Goal: Information Seeking & Learning: Learn about a topic

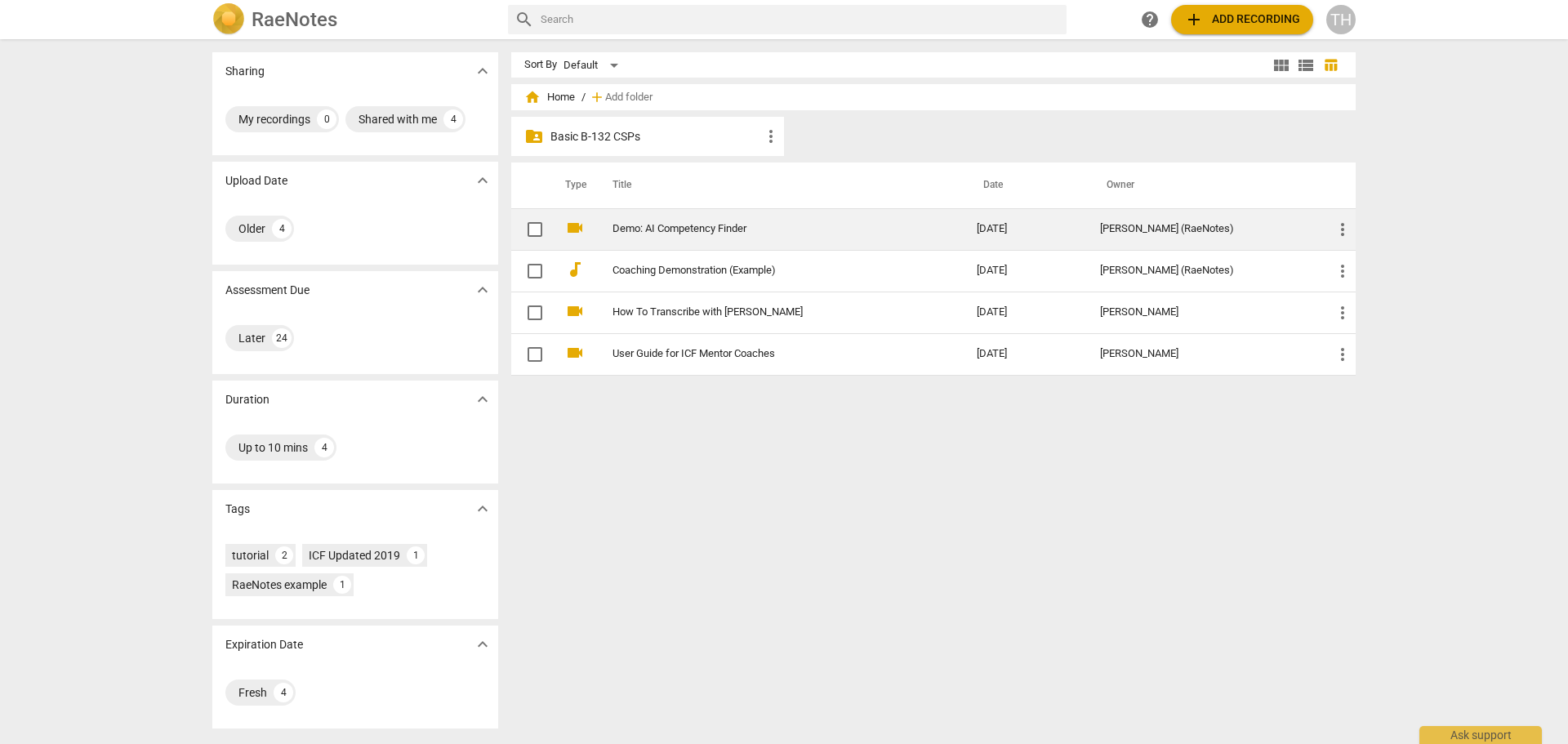
click at [669, 233] on link "Demo: AI Competency Finder" at bounding box center [765, 229] width 305 height 12
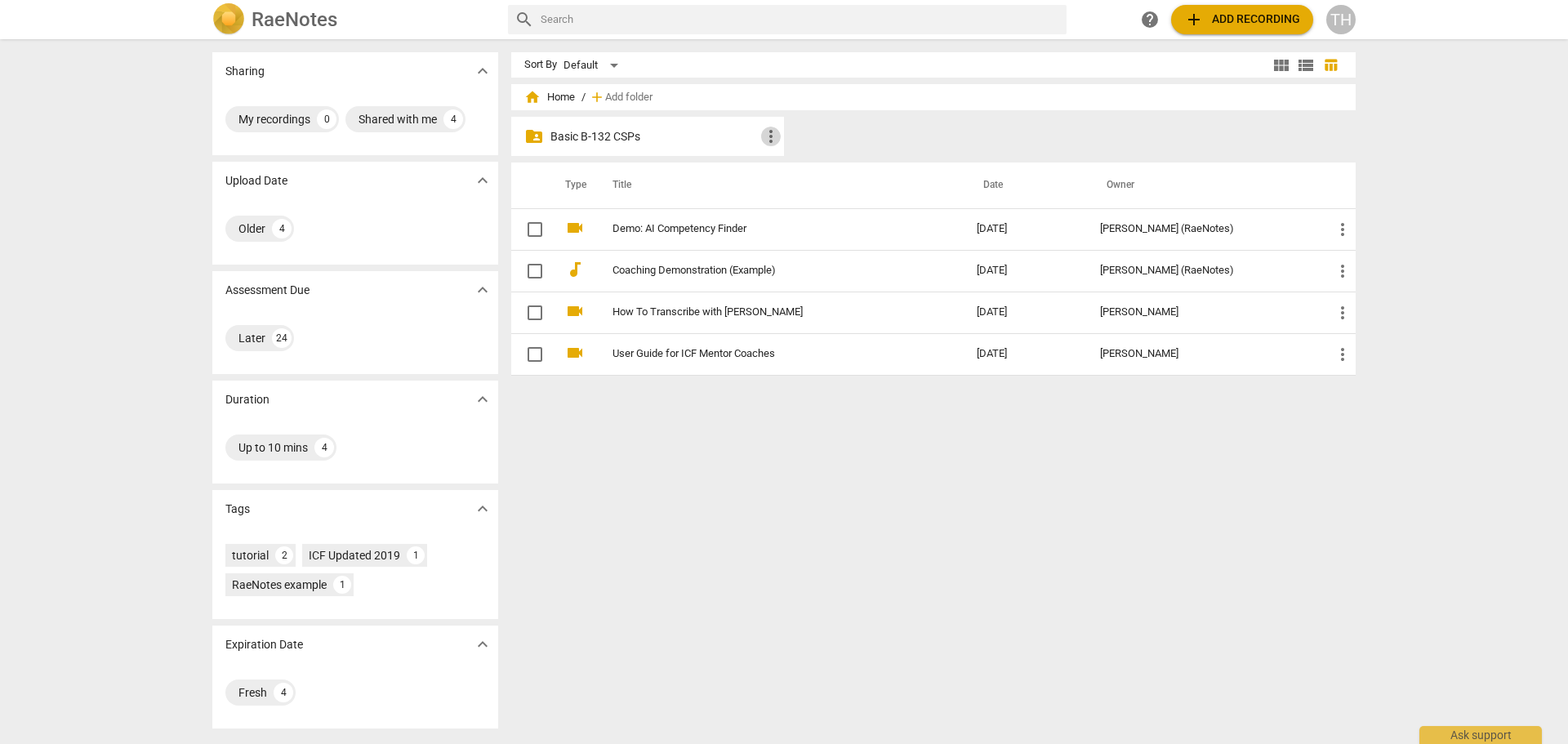
click at [761, 139] on span "more_vert" at bounding box center [771, 137] width 20 height 20
click at [699, 136] on div at bounding box center [784, 372] width 1568 height 744
click at [621, 135] on p "Basic B-132 CSPs" at bounding box center [655, 137] width 210 height 17
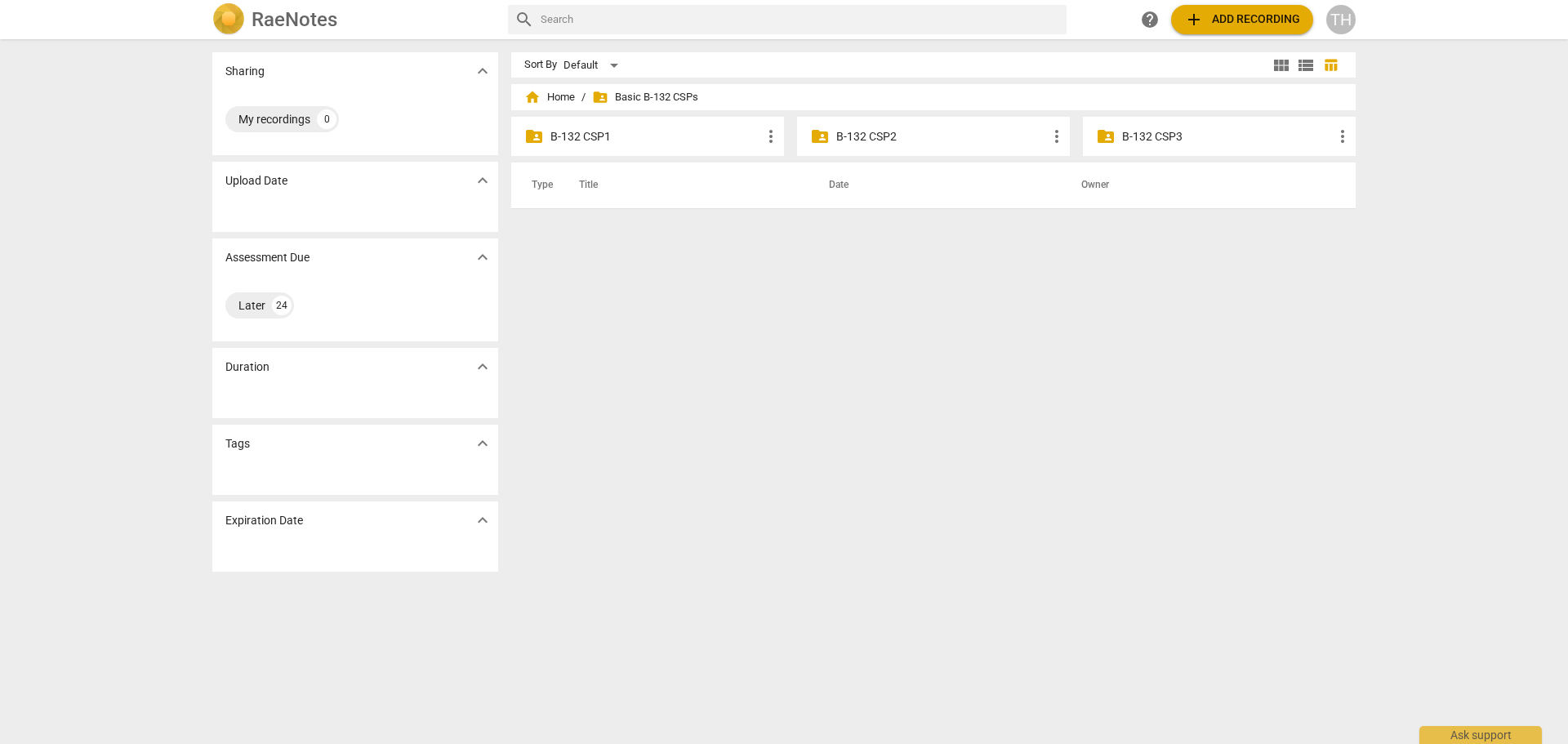
click at [589, 136] on p "B-132 CSP1" at bounding box center [655, 137] width 210 height 17
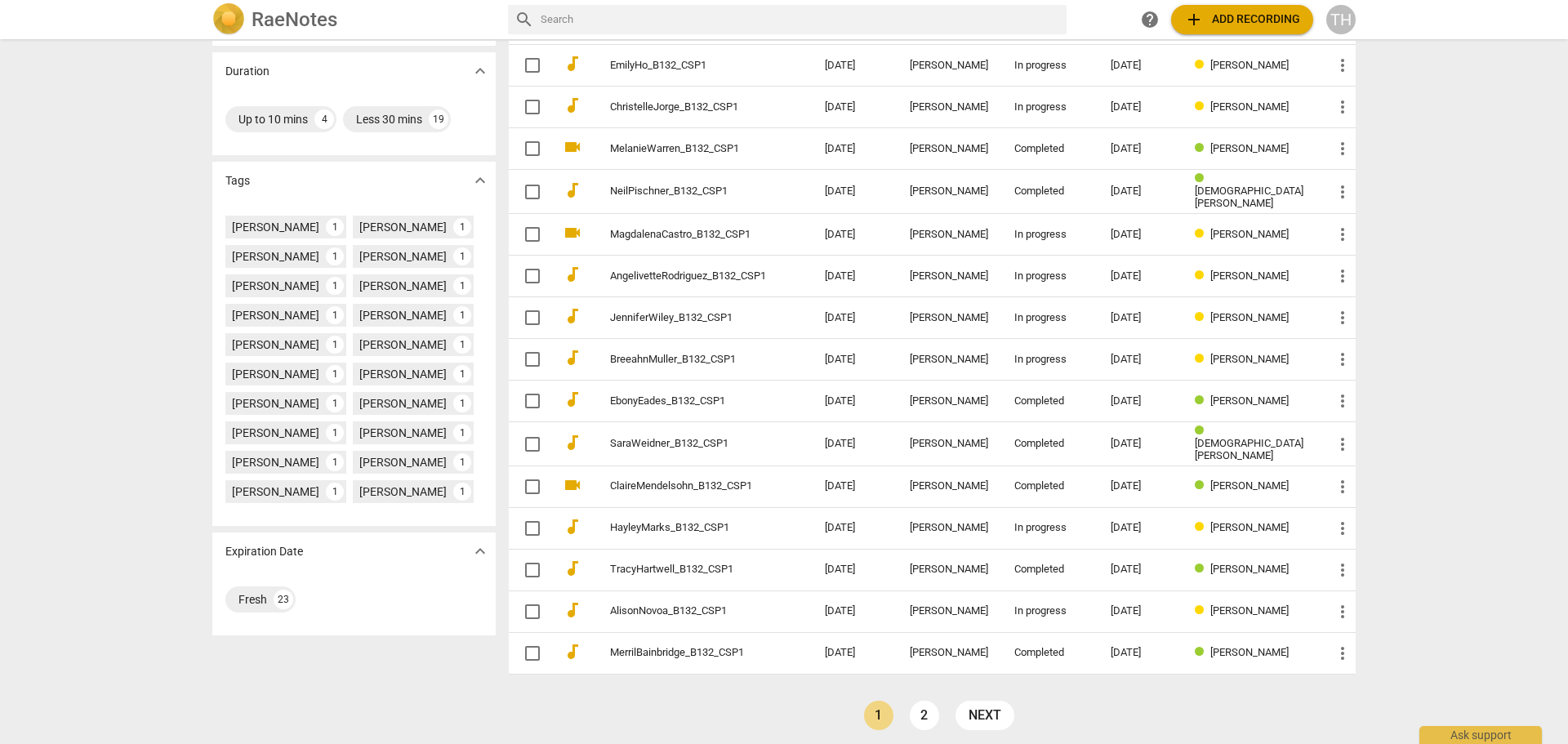
scroll to position [329, 0]
click at [999, 710] on link "next" at bounding box center [984, 715] width 59 height 29
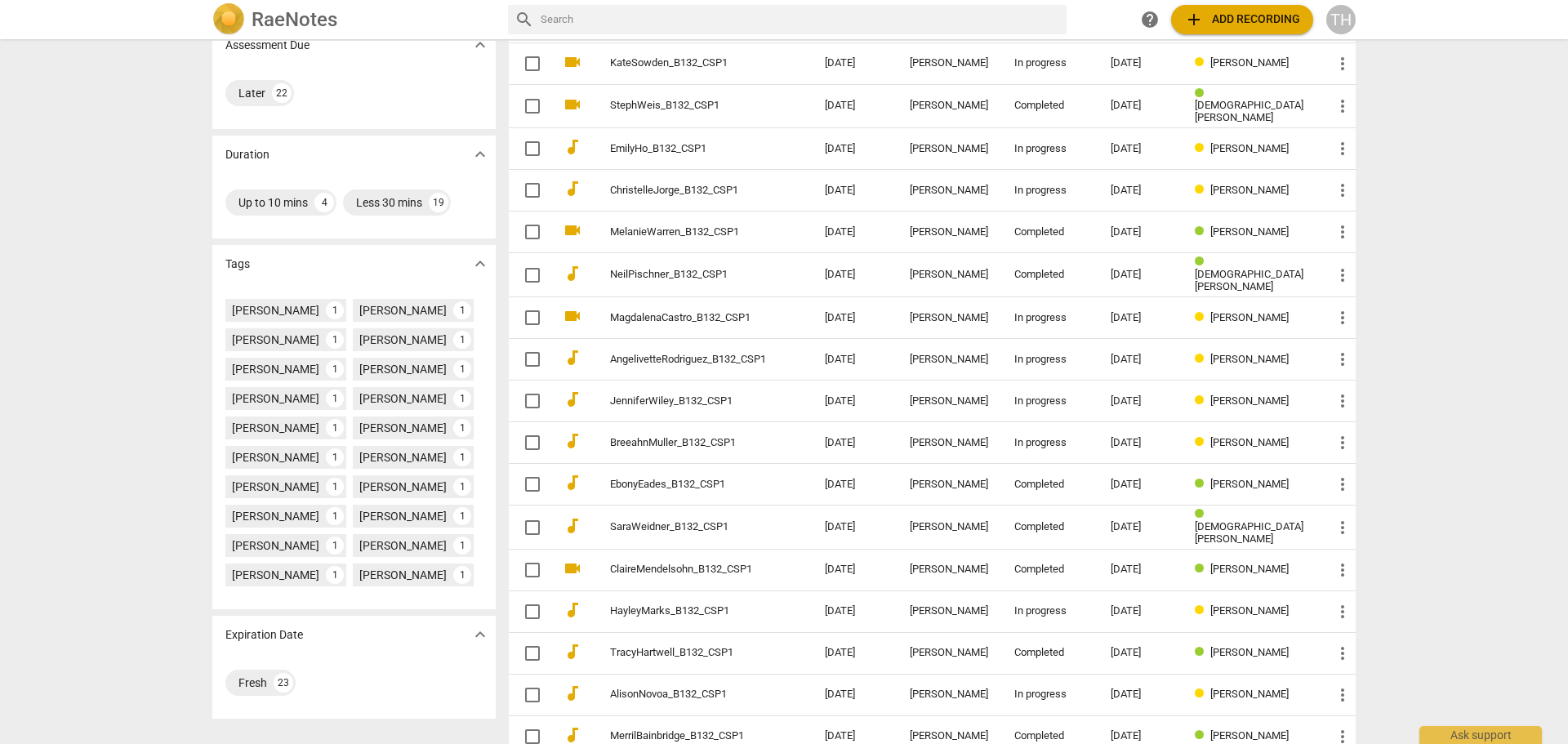
scroll to position [329, 0]
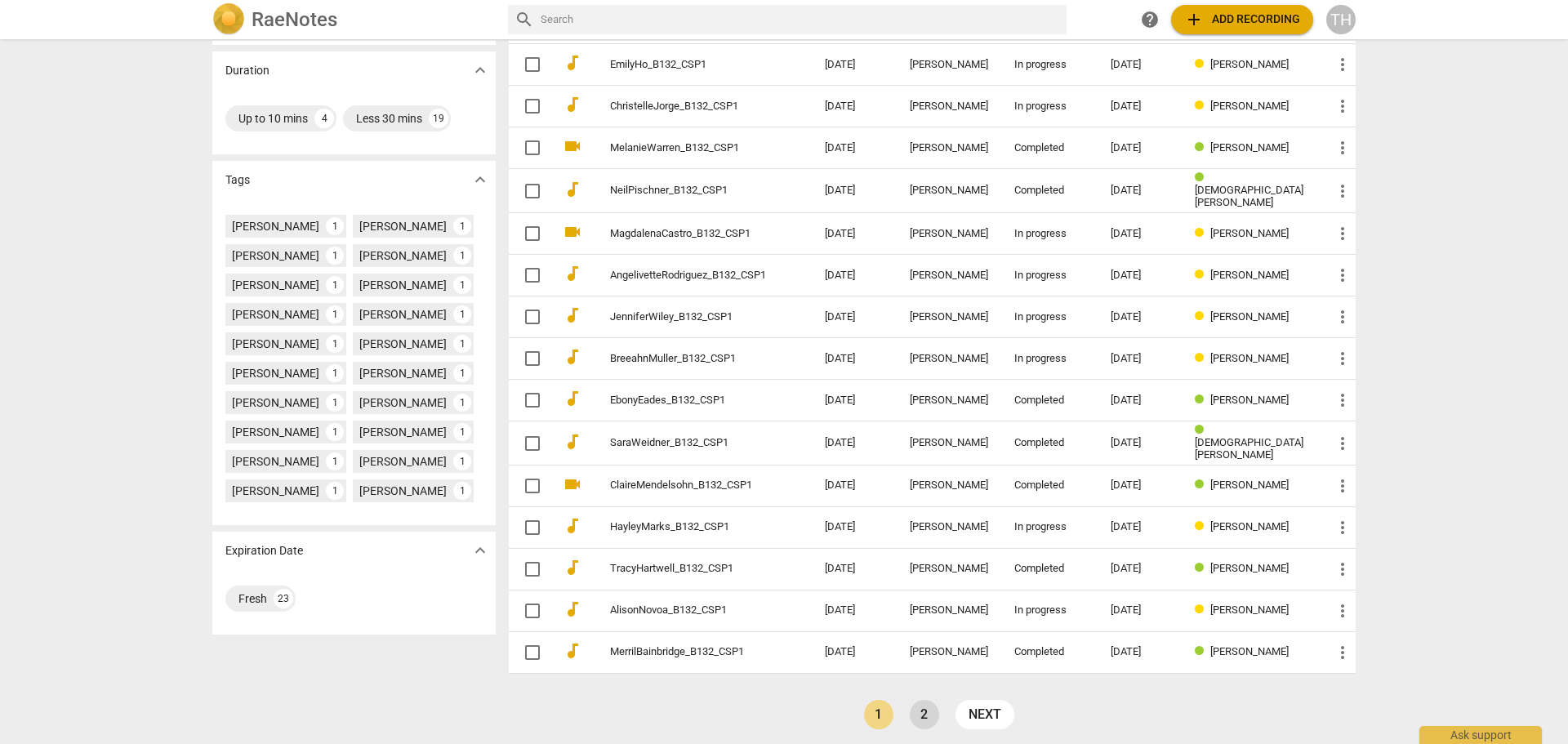
click at [913, 703] on link "2" at bounding box center [924, 715] width 29 height 29
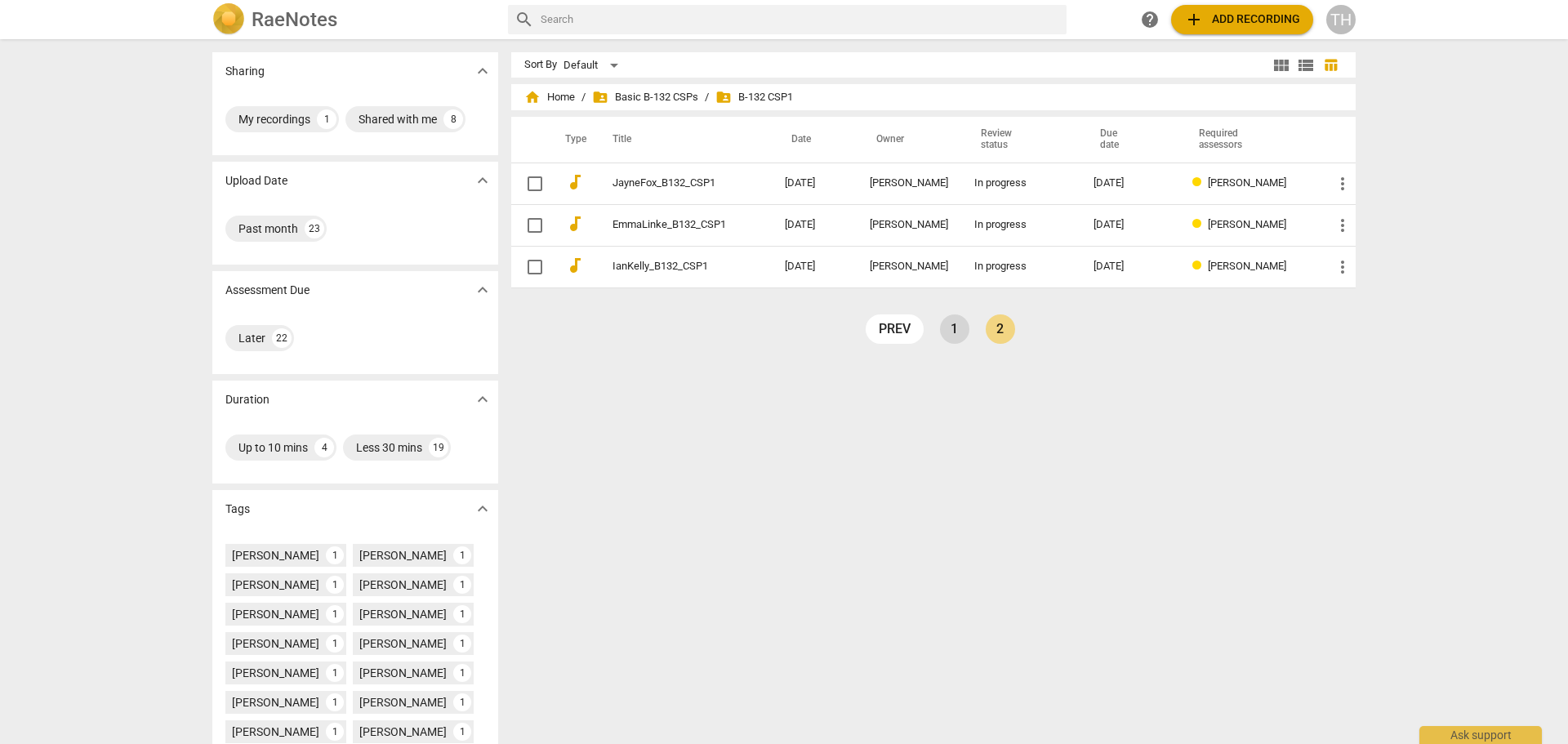
click at [950, 328] on link "1" at bounding box center [954, 329] width 29 height 29
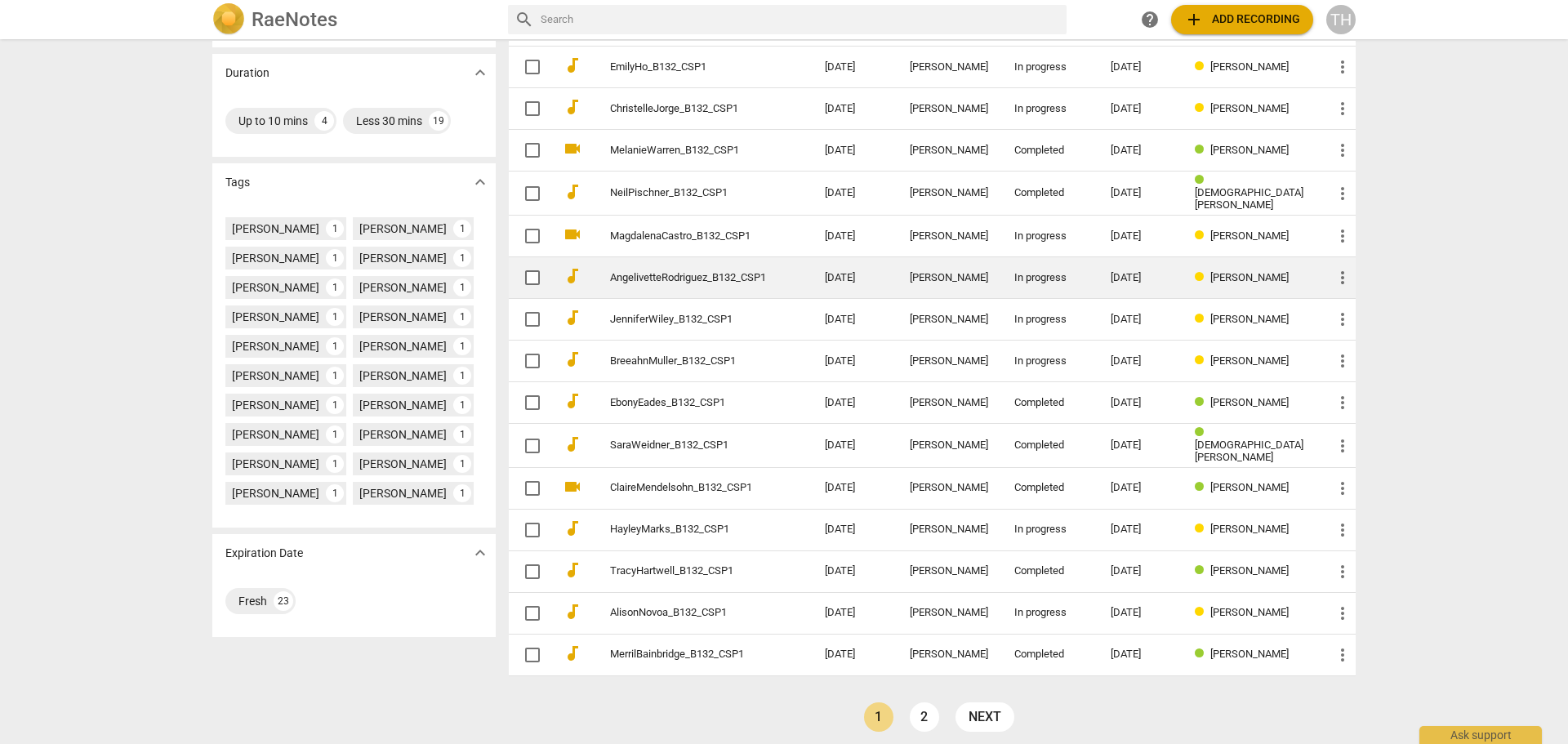
scroll to position [329, 0]
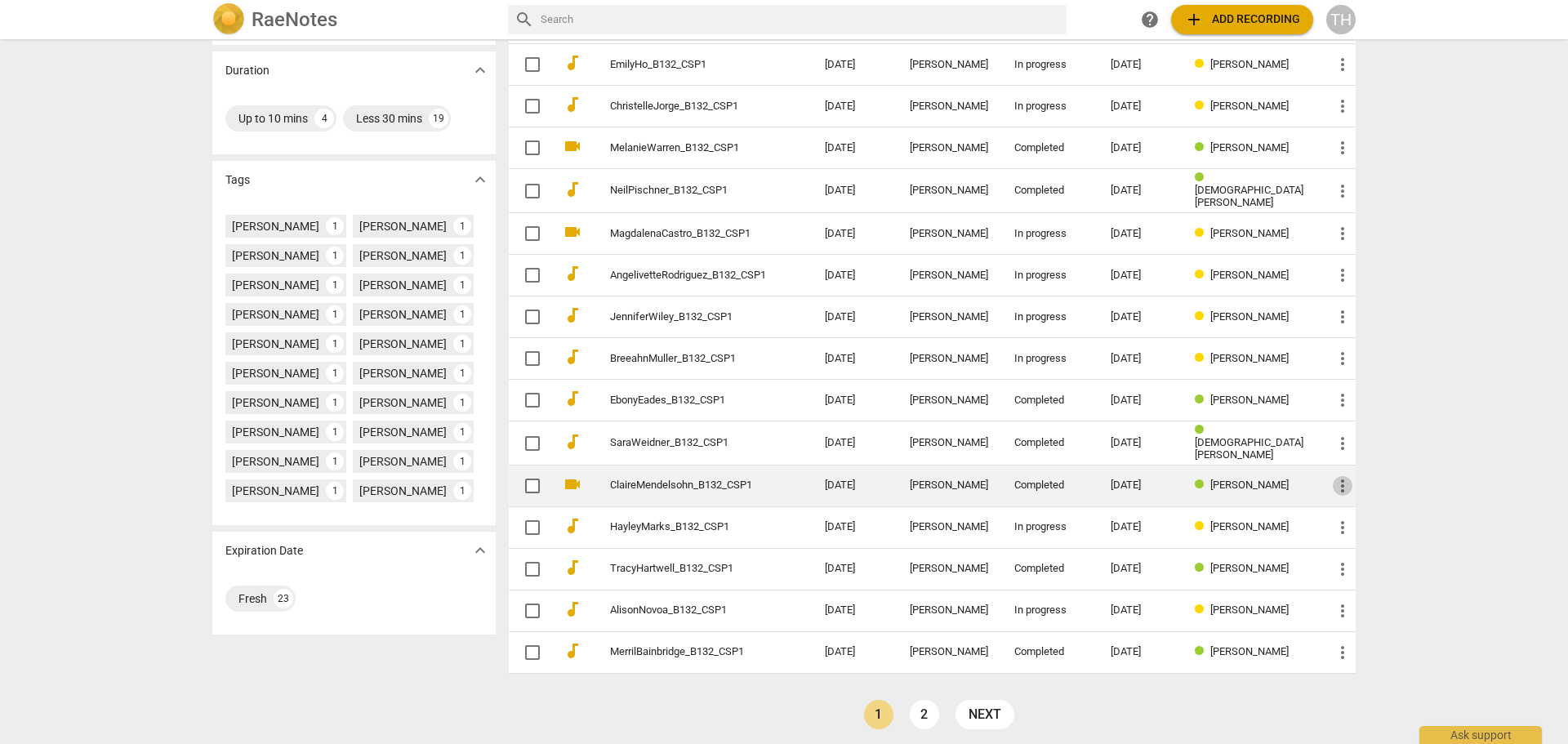
click at [1338, 476] on span "more_vert" at bounding box center [1343, 486] width 20 height 20
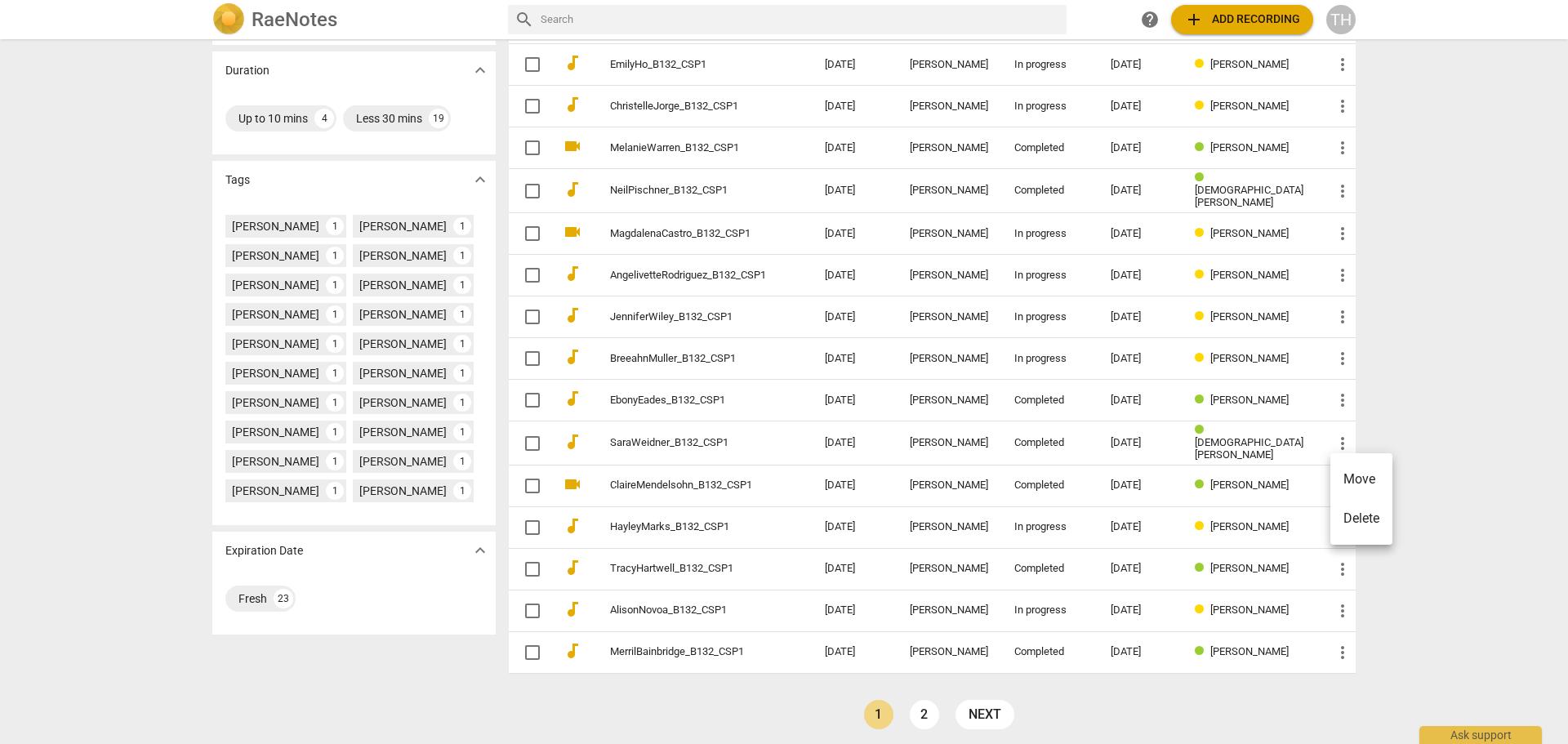
click at [571, 477] on div at bounding box center [784, 372] width 1568 height 744
click at [571, 477] on span "videocam" at bounding box center [573, 484] width 20 height 20
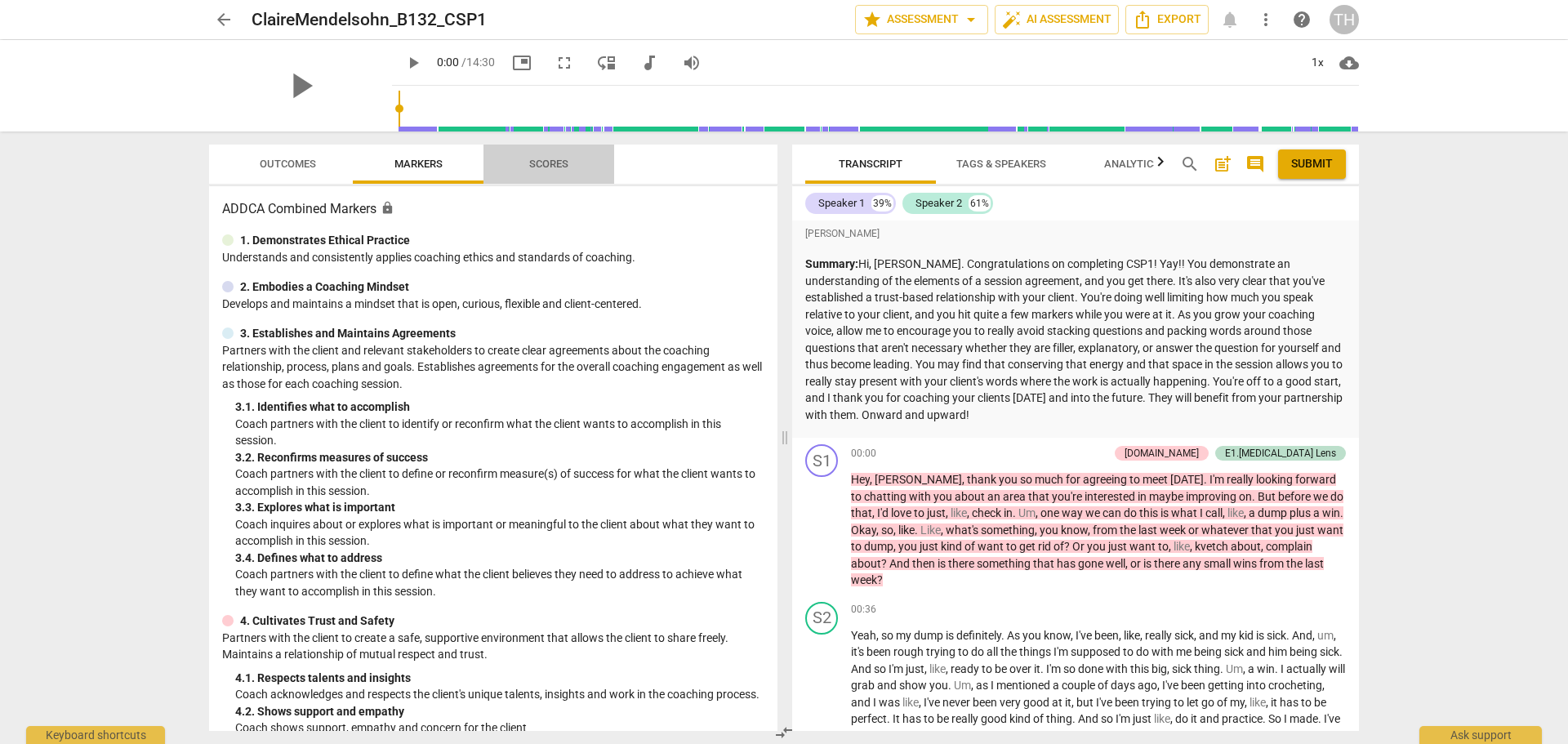
click at [537, 162] on span "Scores" at bounding box center [548, 163] width 39 height 12
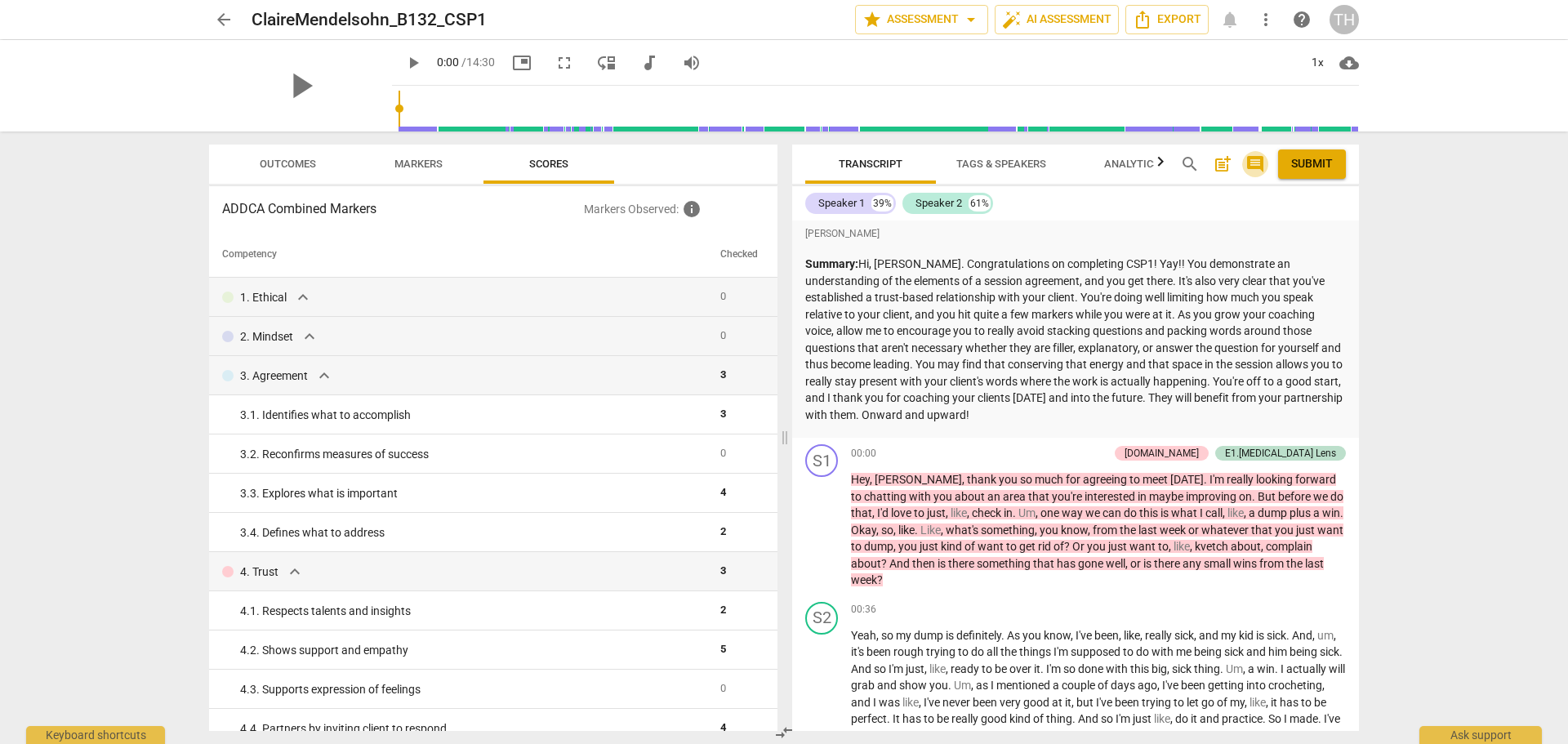
click at [1249, 162] on span "comment" at bounding box center [1256, 164] width 20 height 20
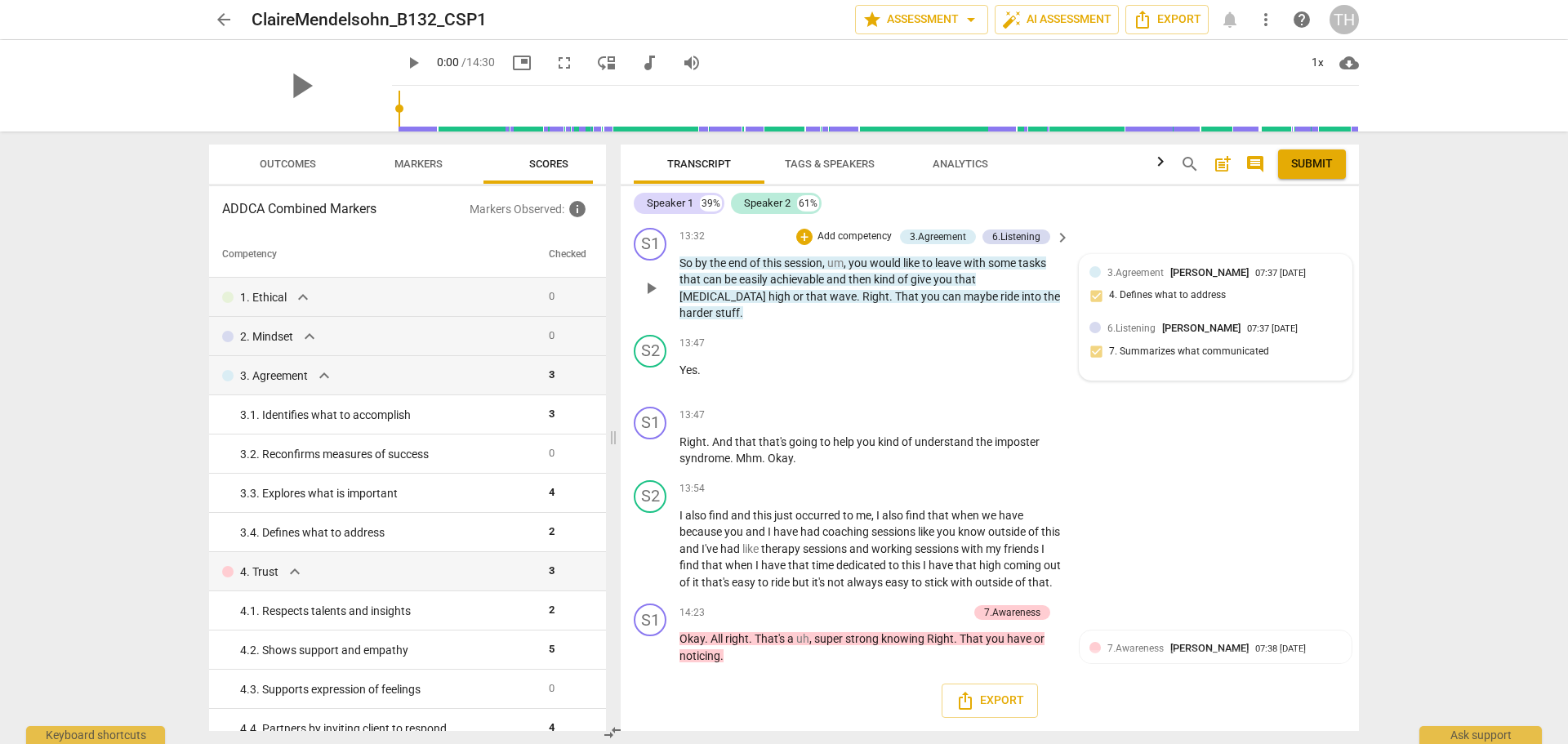
scroll to position [5471, 0]
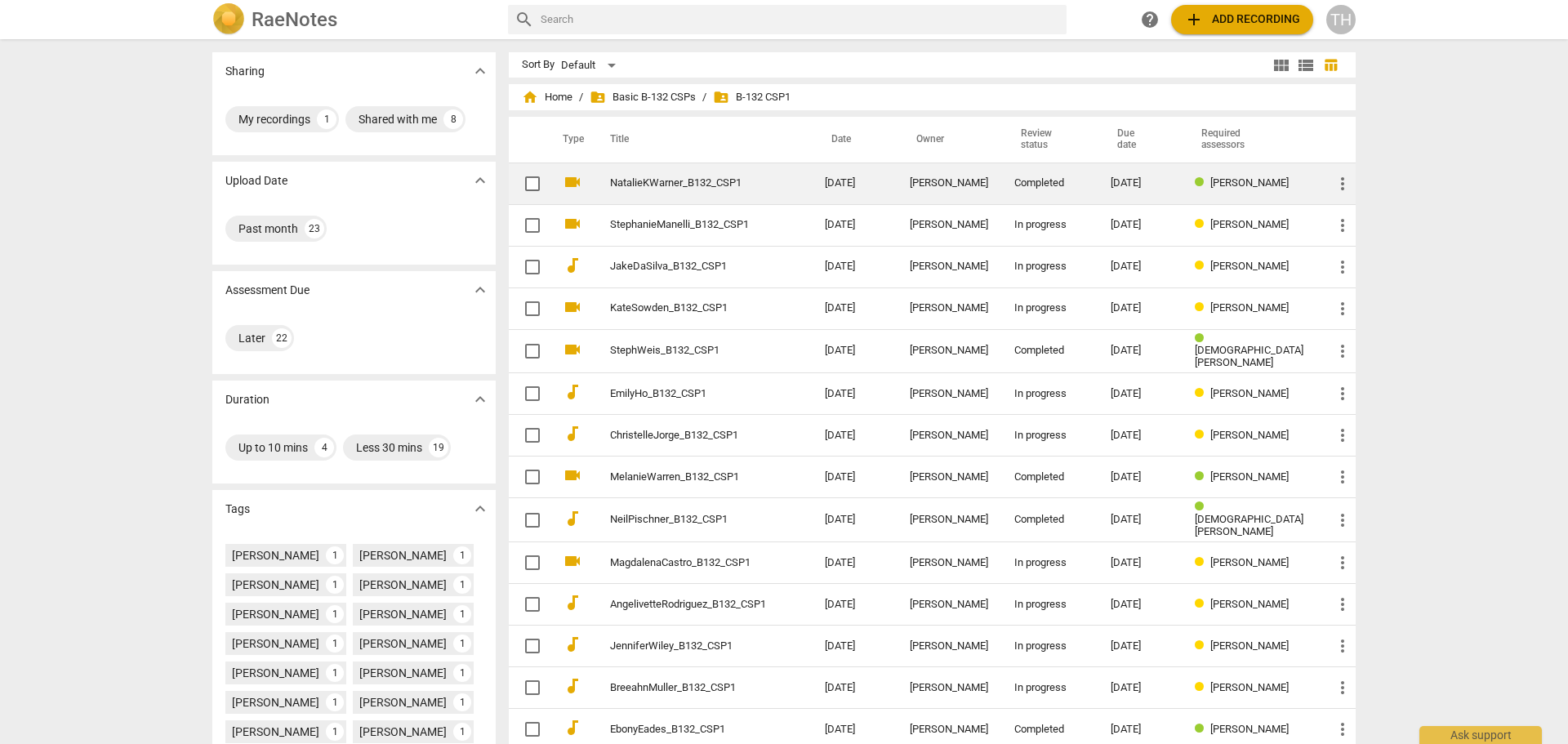
click at [572, 178] on span "videocam" at bounding box center [573, 182] width 20 height 20
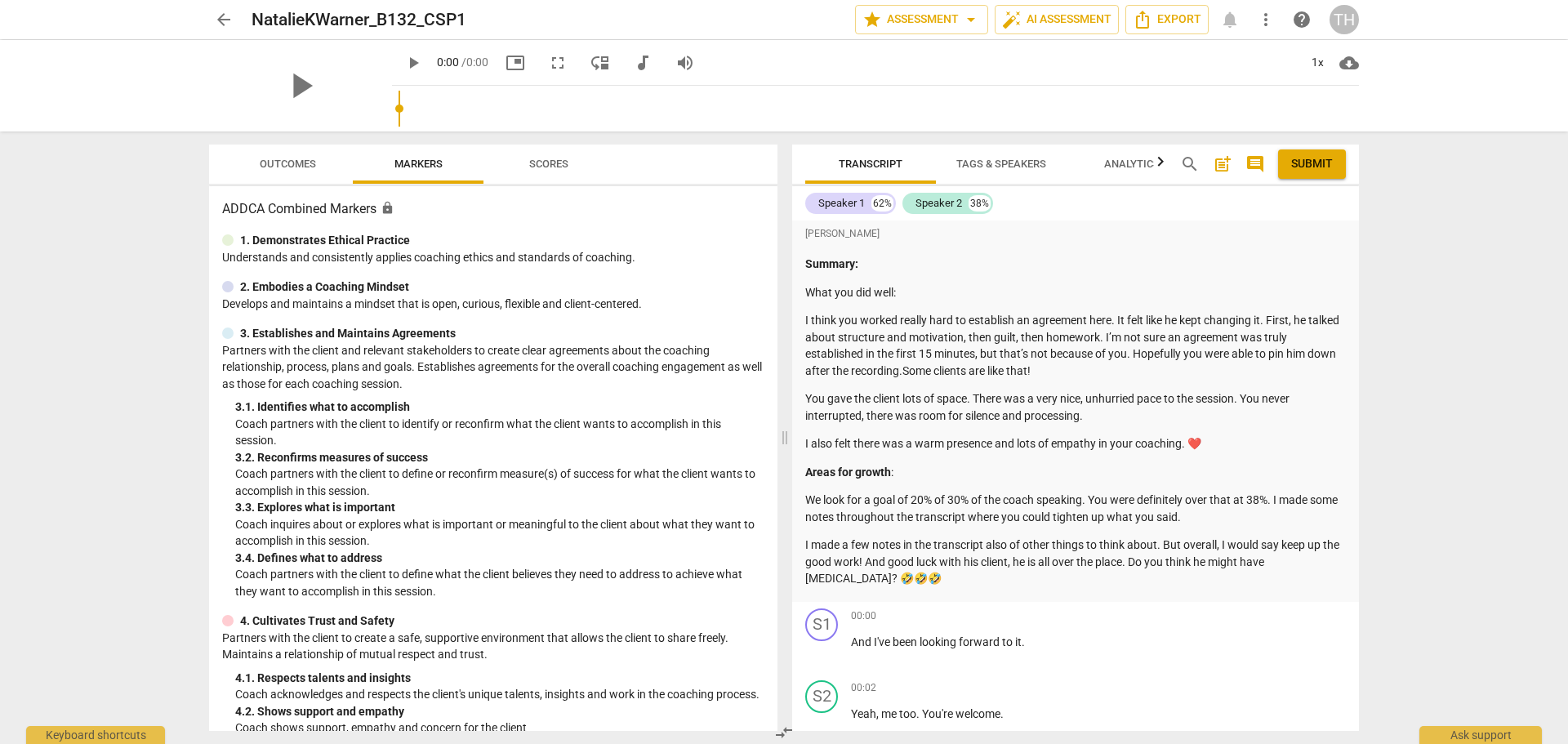
click at [1250, 166] on span "comment" at bounding box center [1256, 164] width 20 height 20
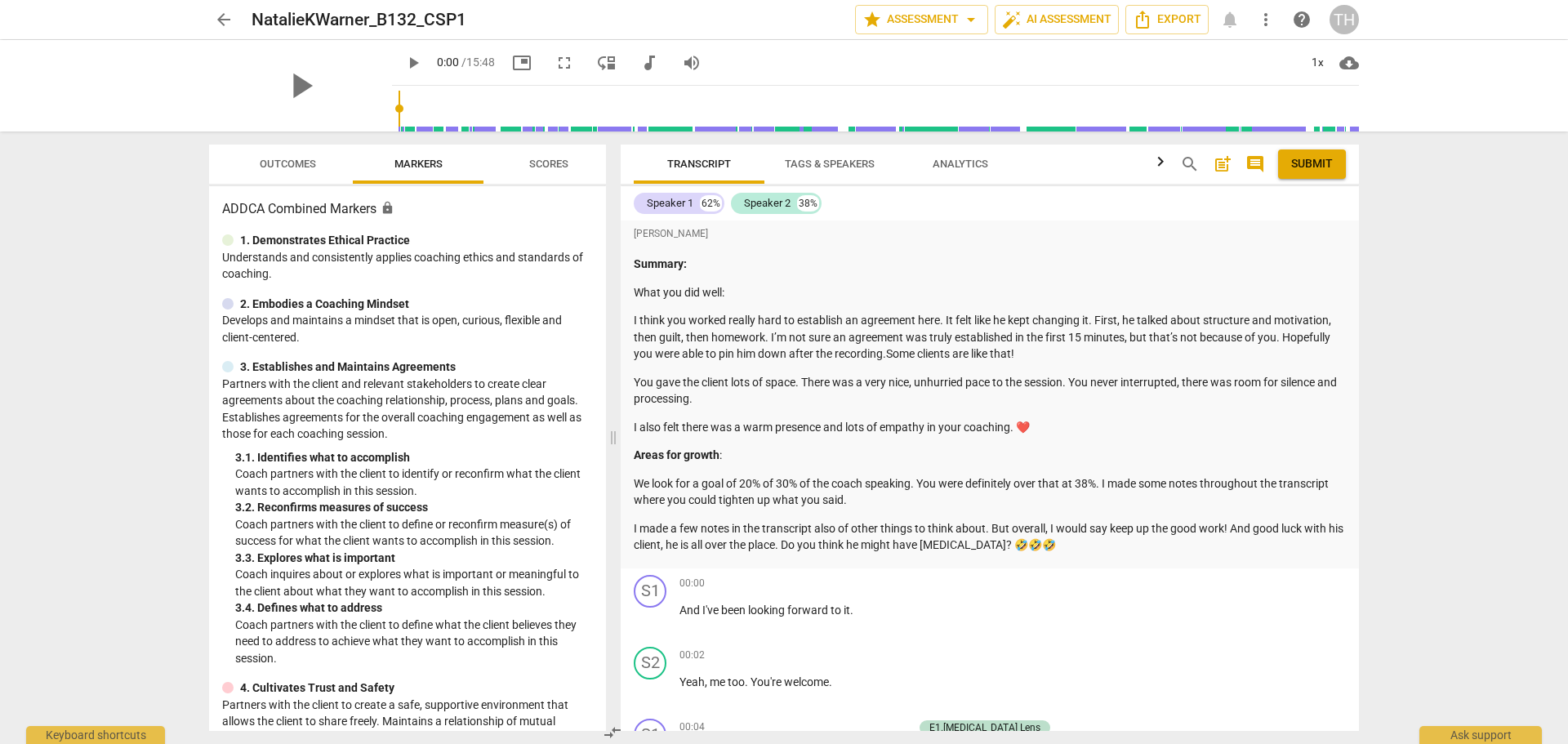
click at [1219, 160] on span "post_add" at bounding box center [1223, 164] width 20 height 20
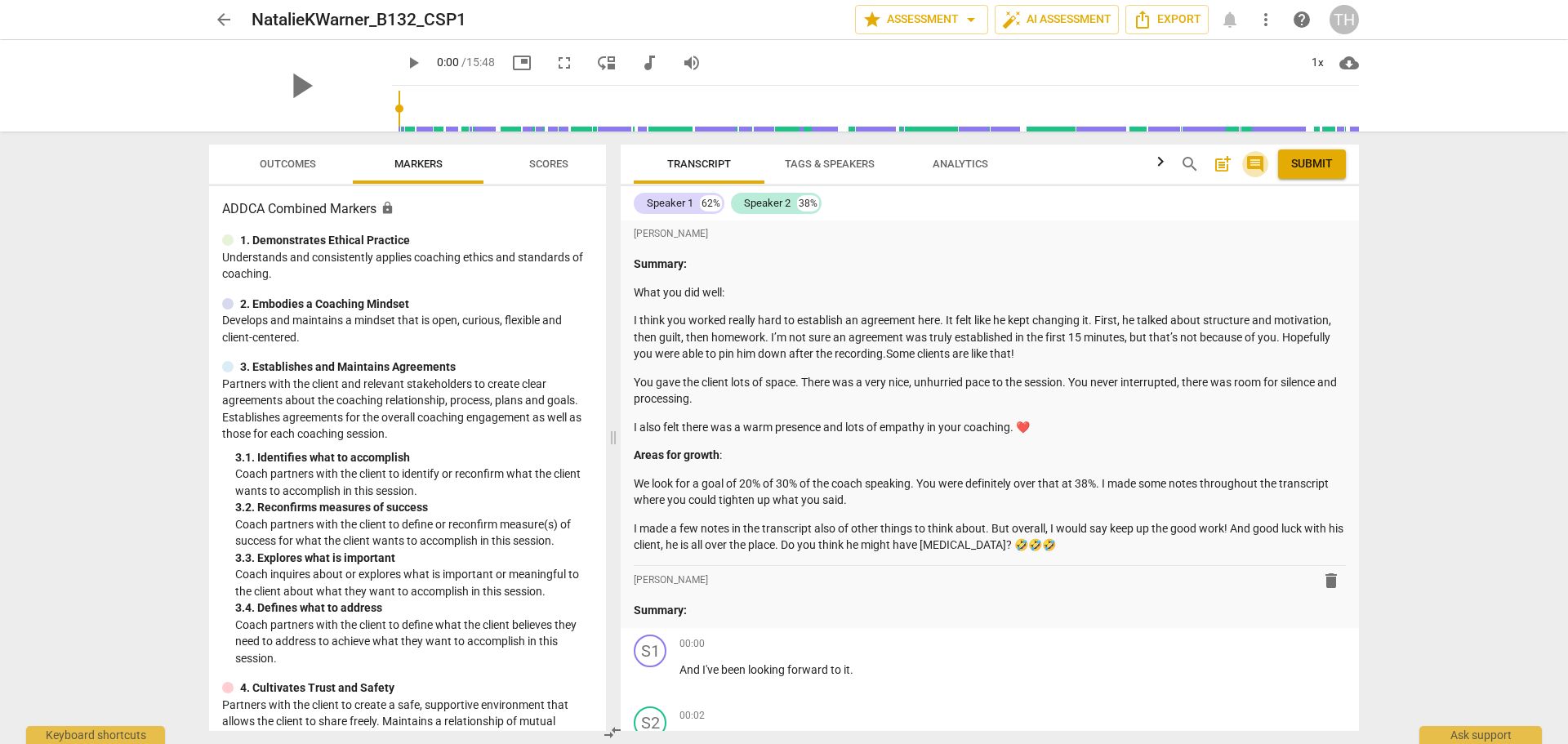
click at [1258, 165] on span "comment" at bounding box center [1256, 164] width 20 height 20
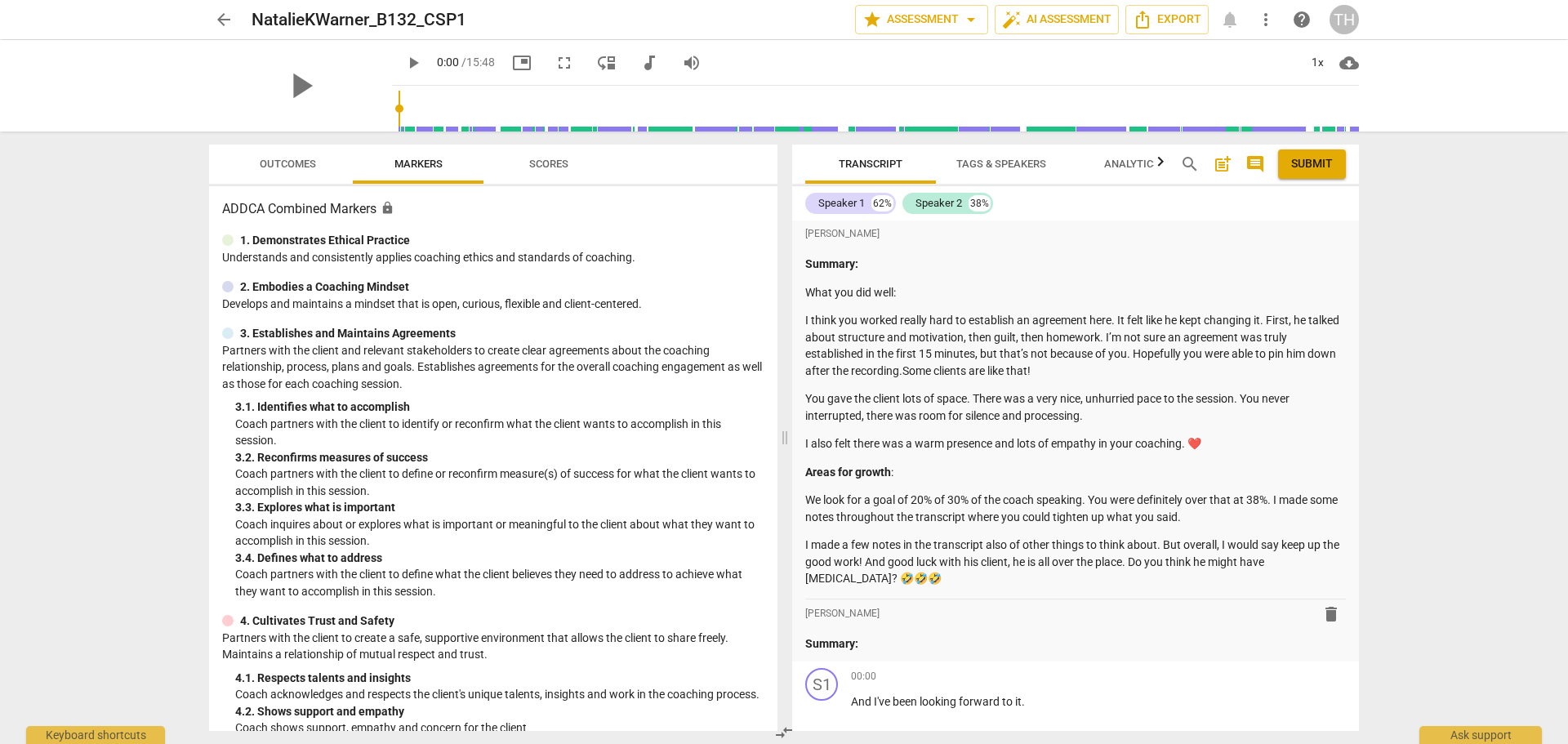
click at [1258, 165] on span "comment" at bounding box center [1256, 164] width 20 height 20
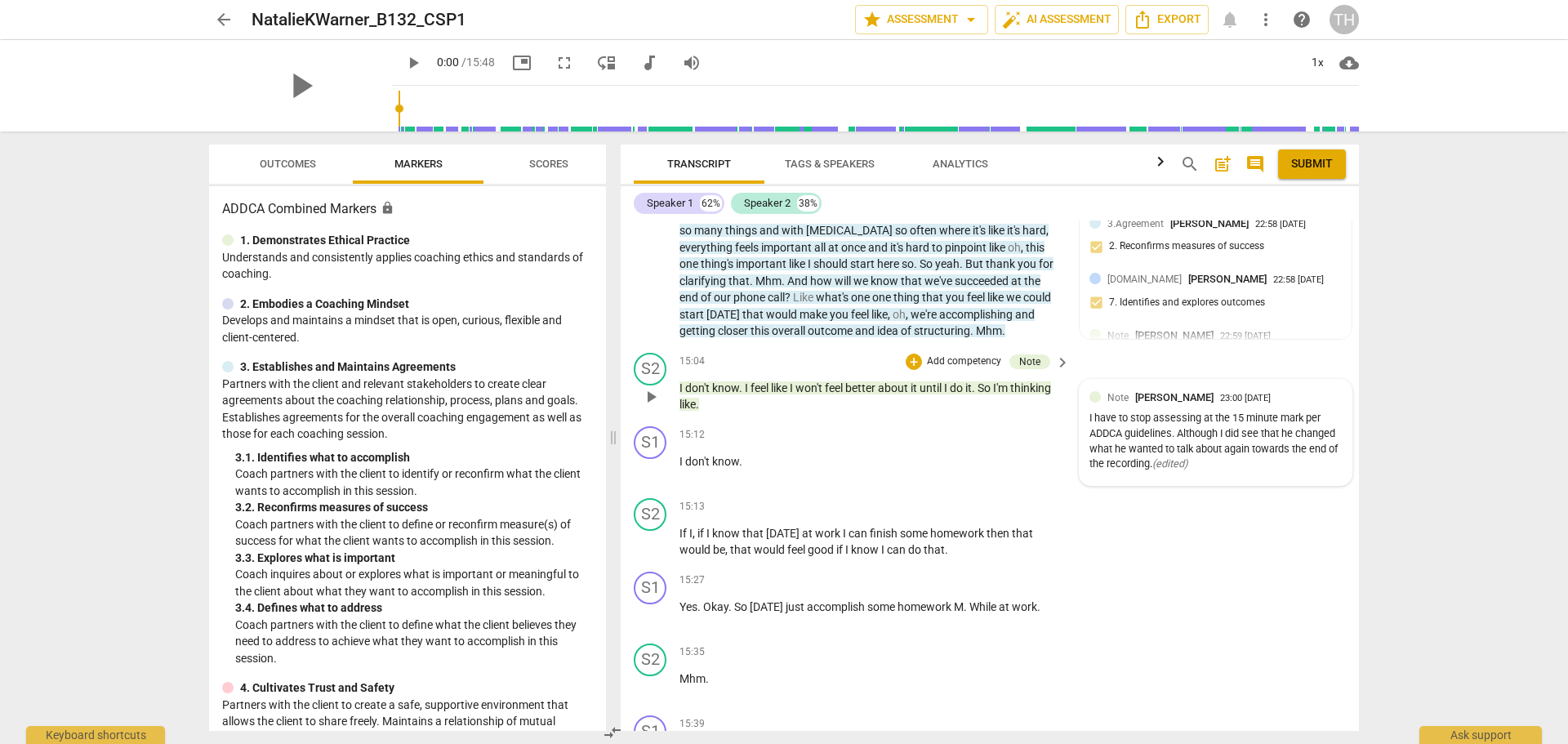
scroll to position [5460, 0]
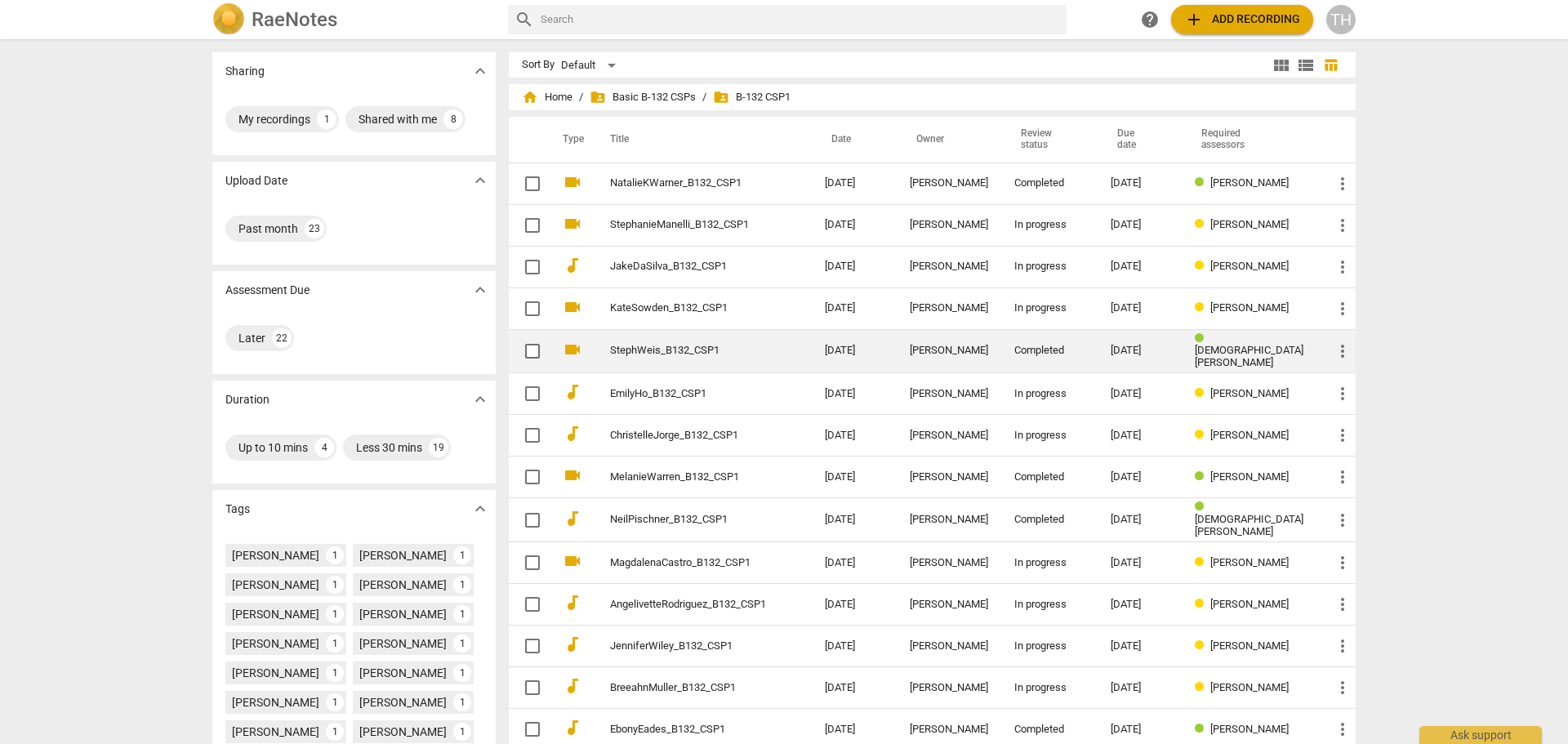
click at [637, 352] on link "StephWeis_B132_CSP1" at bounding box center [687, 350] width 156 height 12
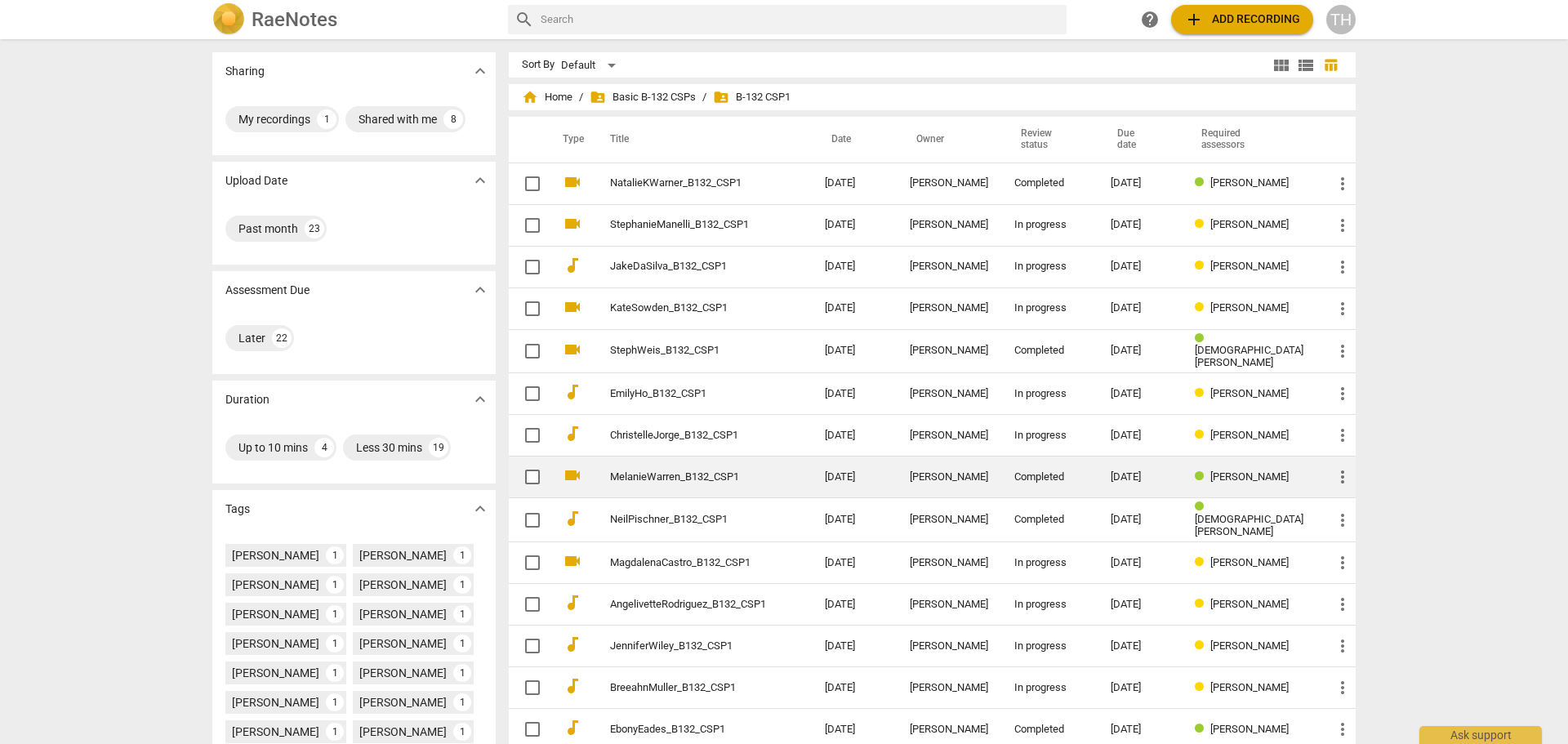
click at [677, 475] on link "MelanieWarren_B132_CSP1" at bounding box center [687, 476] width 156 height 12
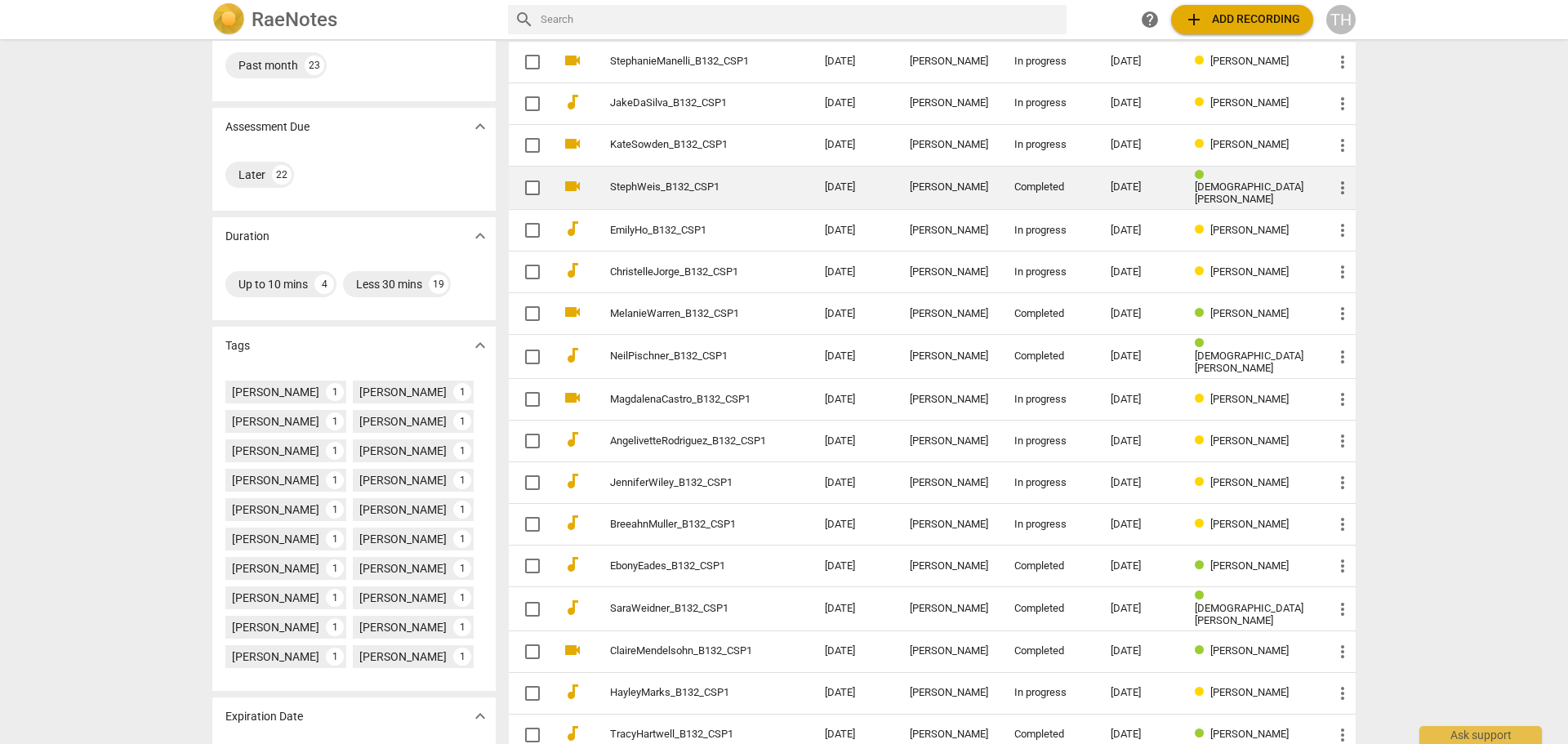
scroll to position [245, 0]
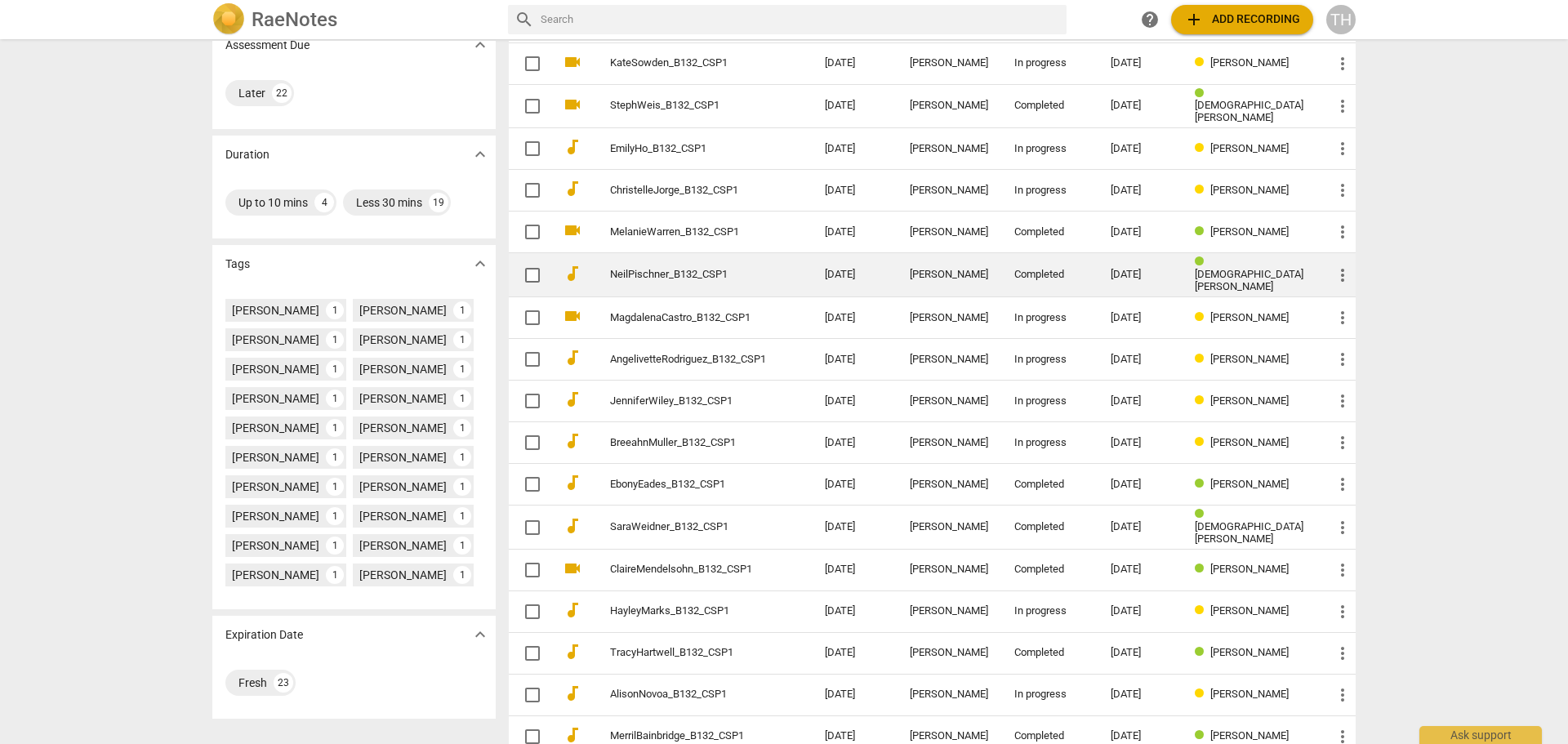
click at [677, 271] on link "NeilPischner_B132_CSP1" at bounding box center [687, 274] width 156 height 12
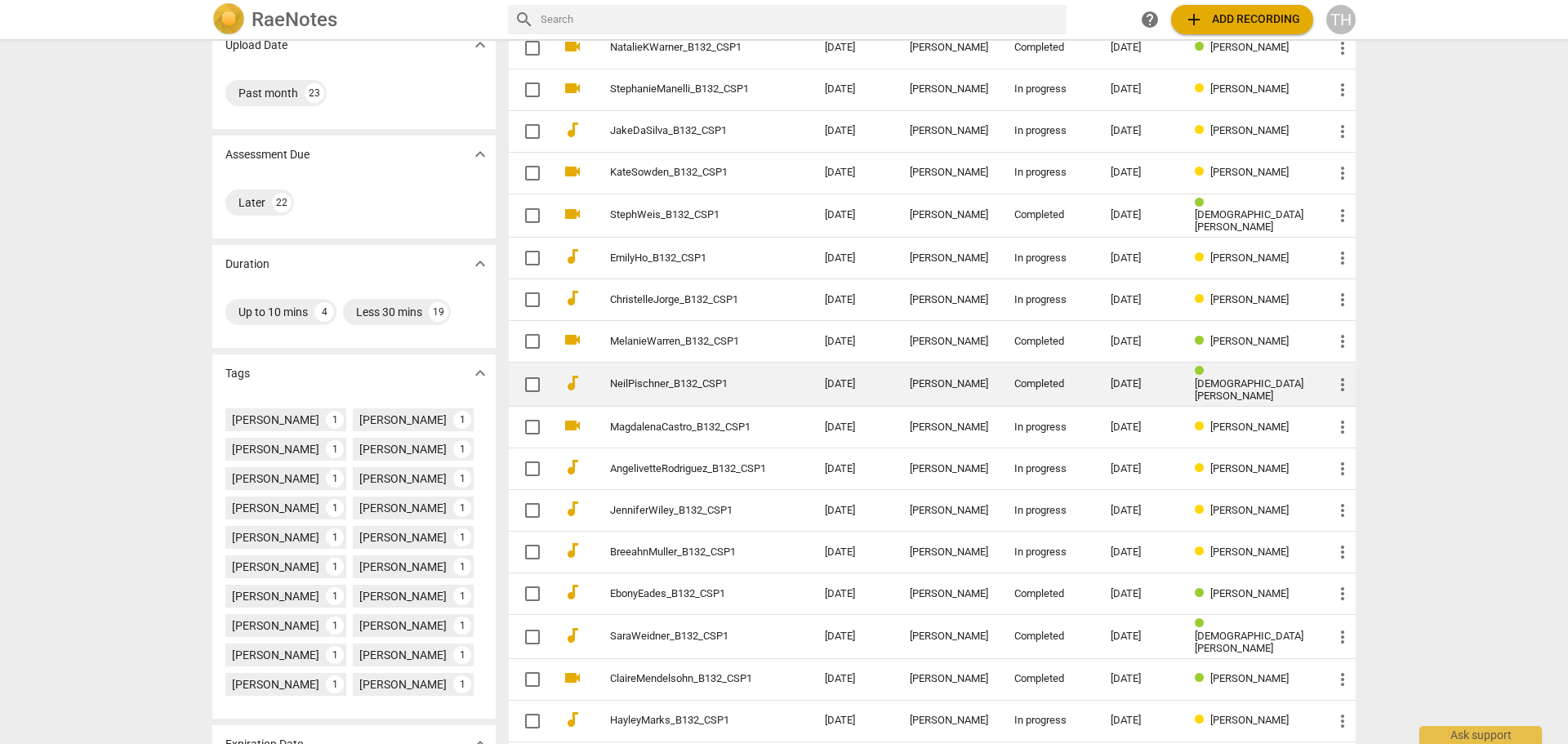
scroll to position [163, 0]
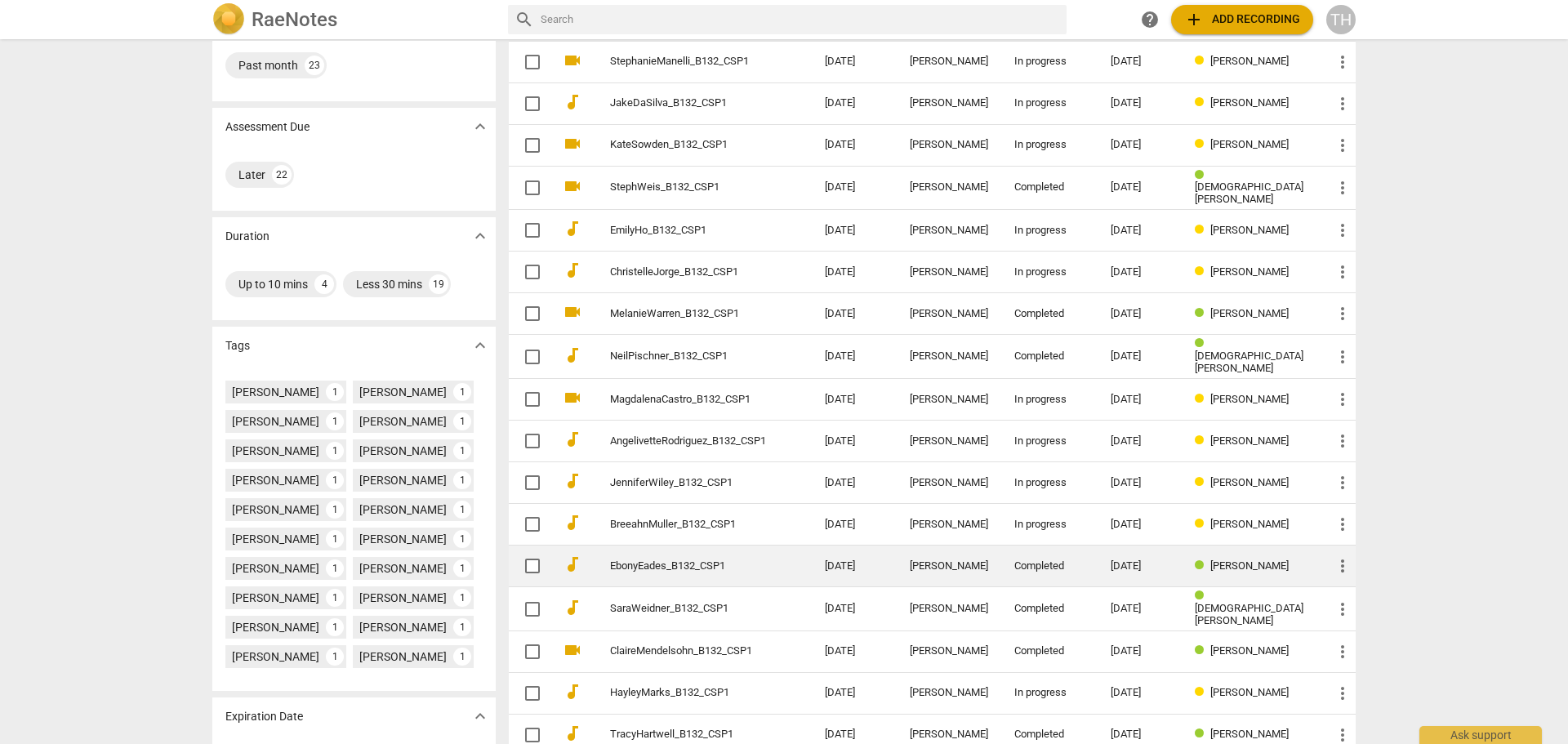
click at [653, 562] on link "EbonyEades_B132_CSP1" at bounding box center [687, 566] width 156 height 12
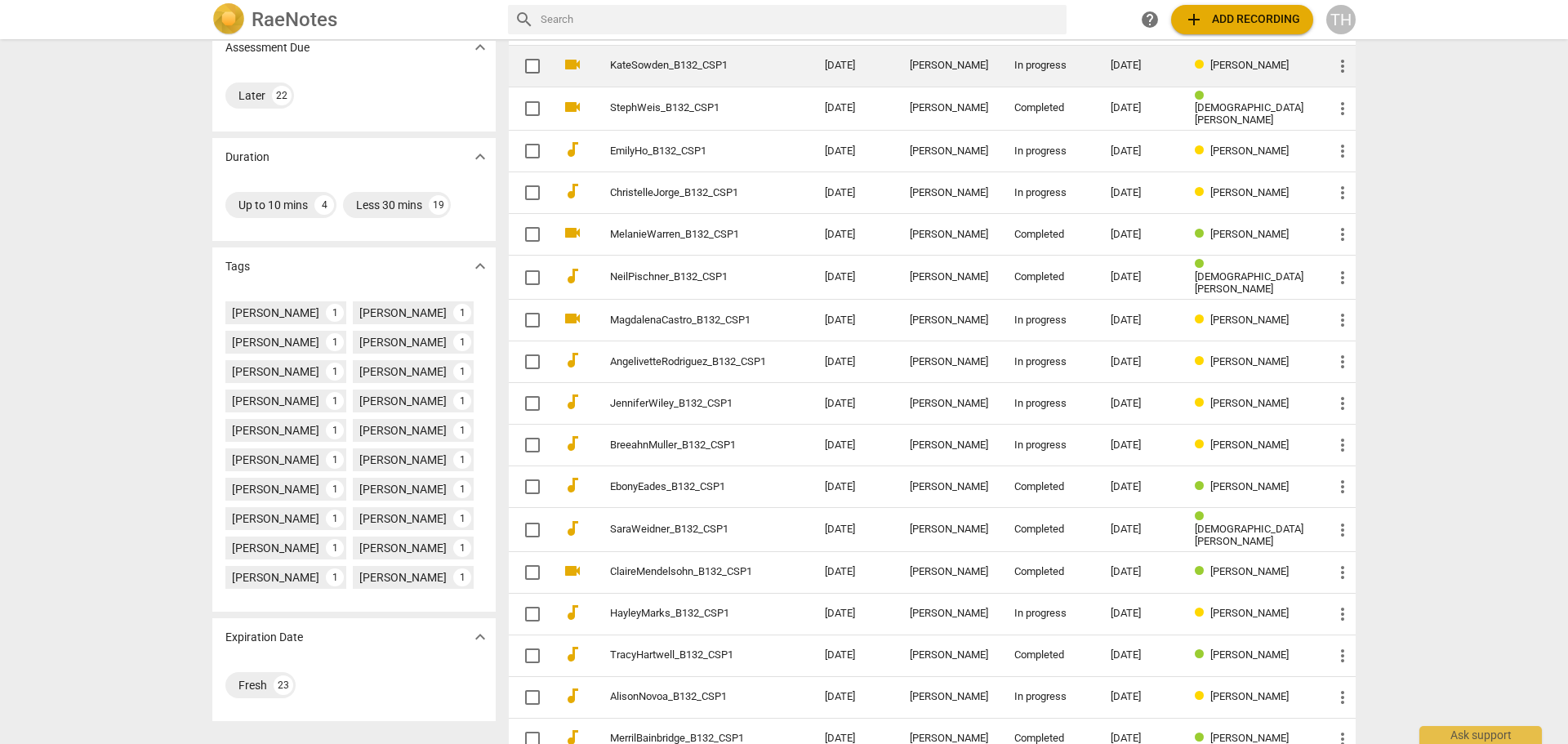
scroll to position [327, 0]
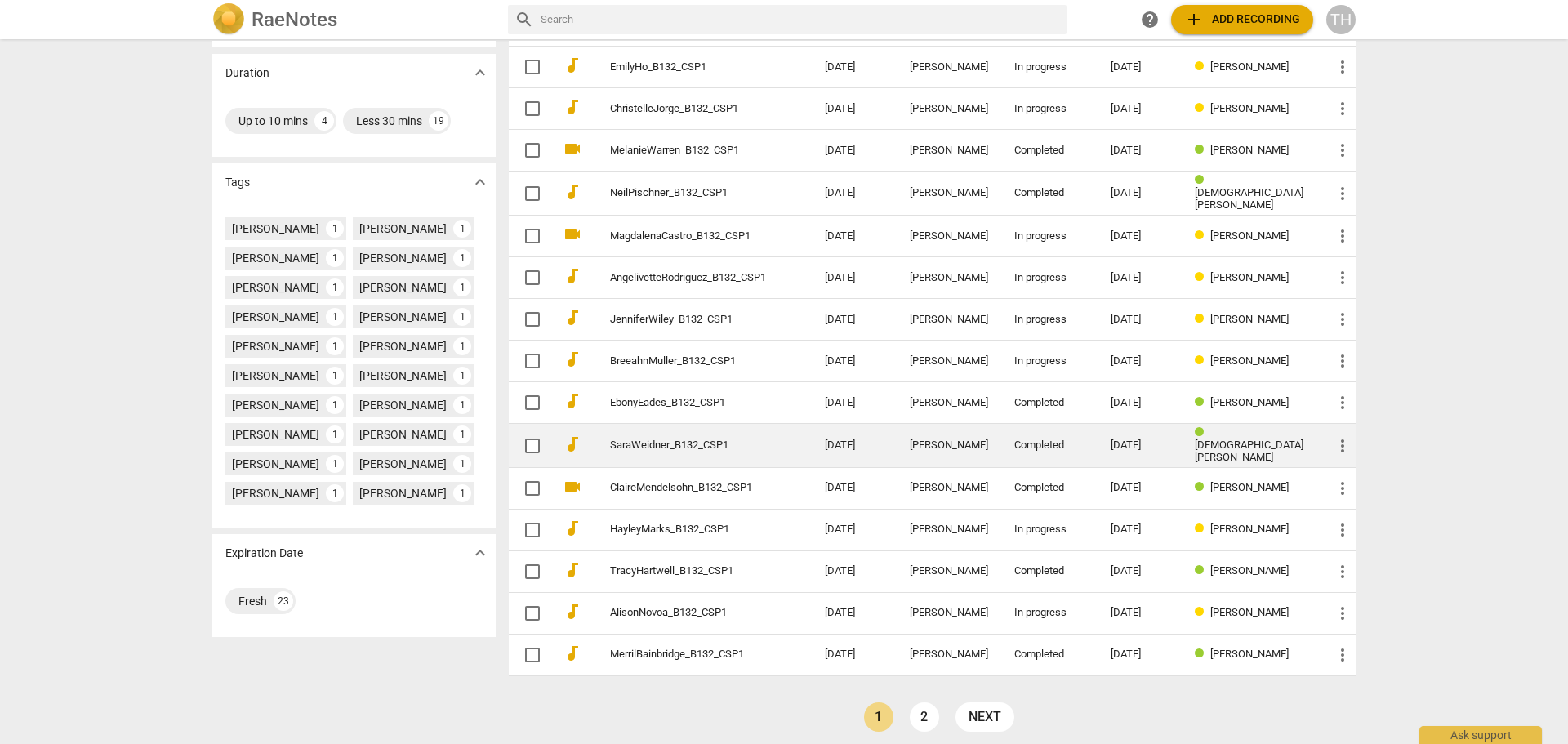
click at [655, 439] on link "SaraWeidner_B132_CSP1" at bounding box center [687, 444] width 156 height 12
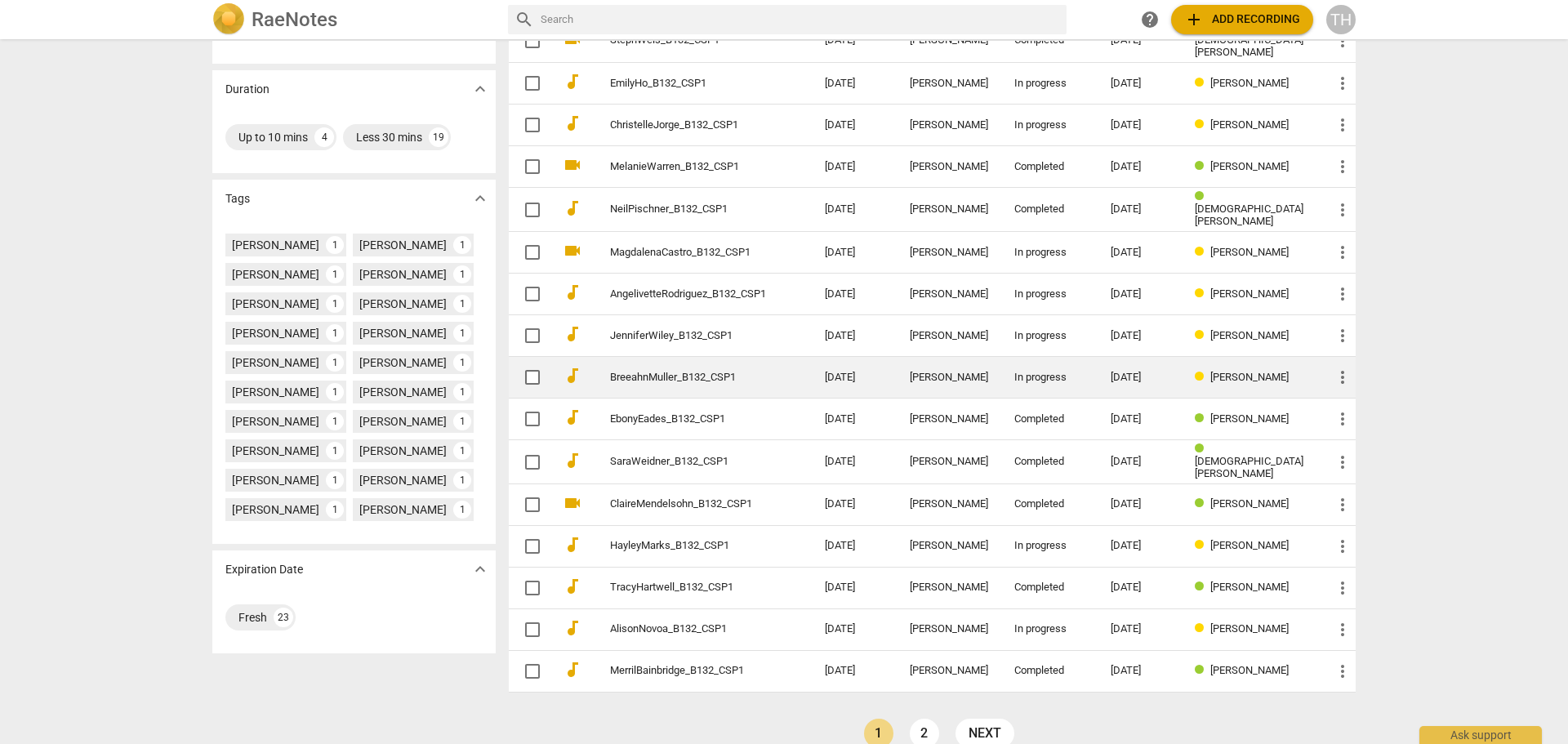
scroll to position [327, 0]
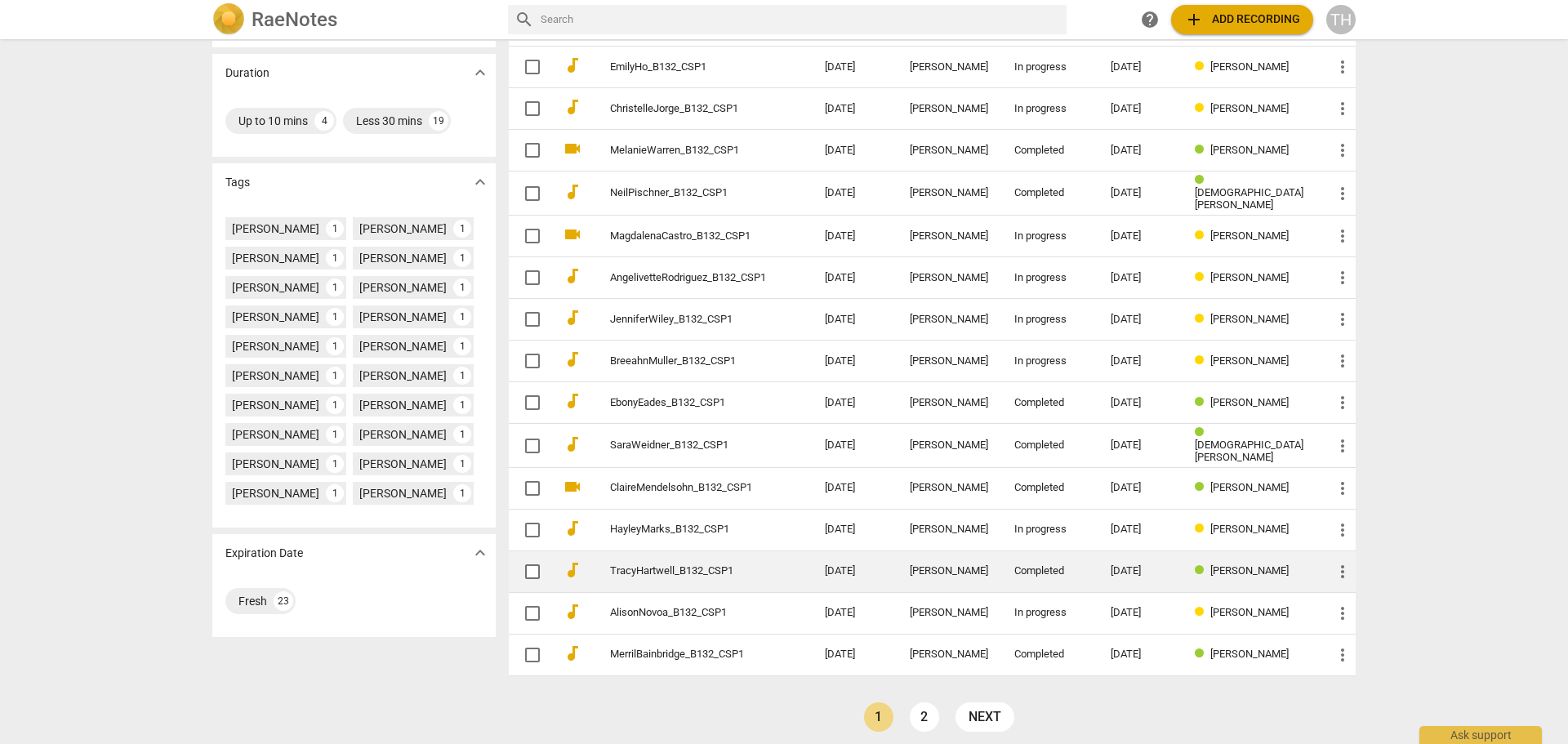
click at [677, 566] on link "TracyHartwell_B132_CSP1" at bounding box center [687, 571] width 156 height 12
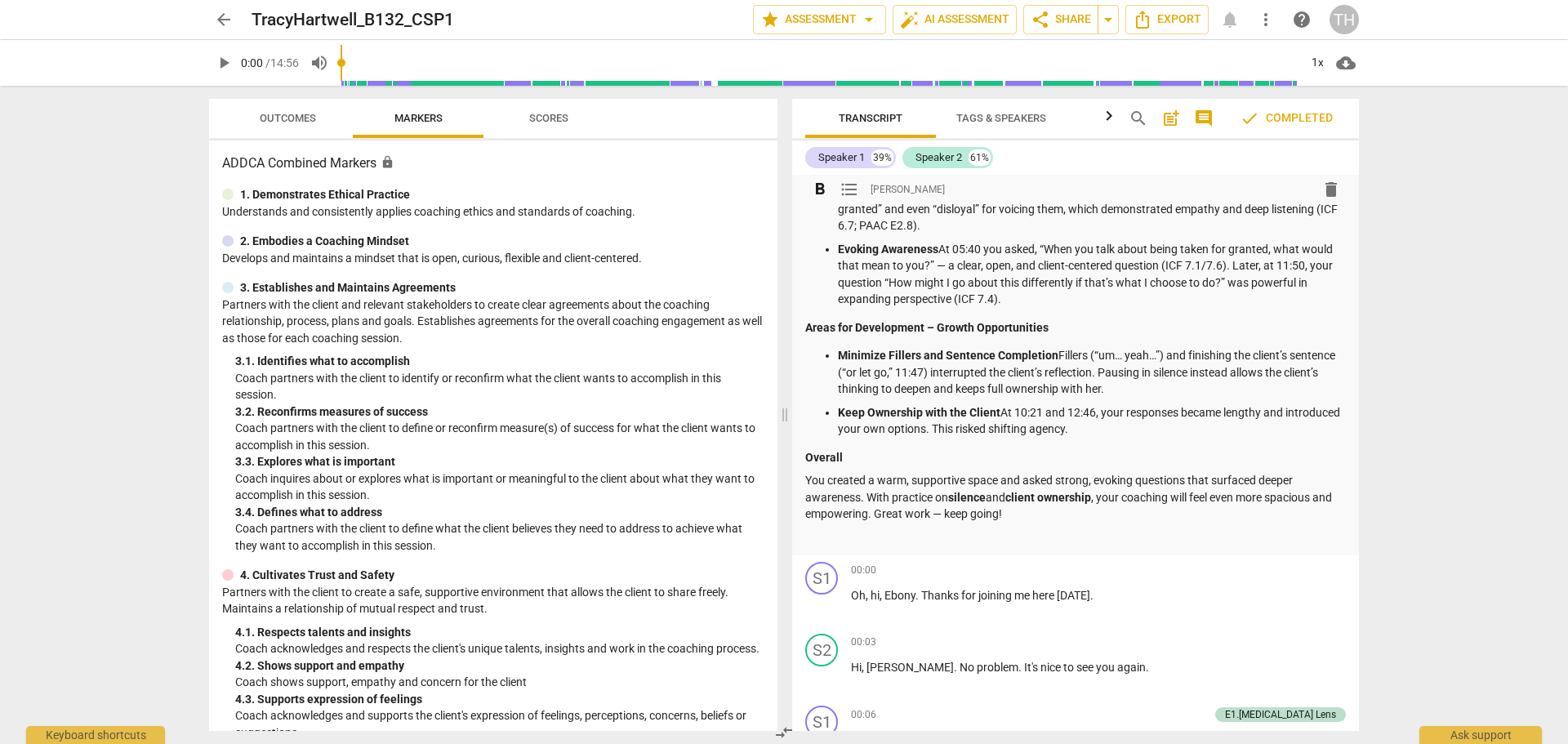
scroll to position [245, 0]
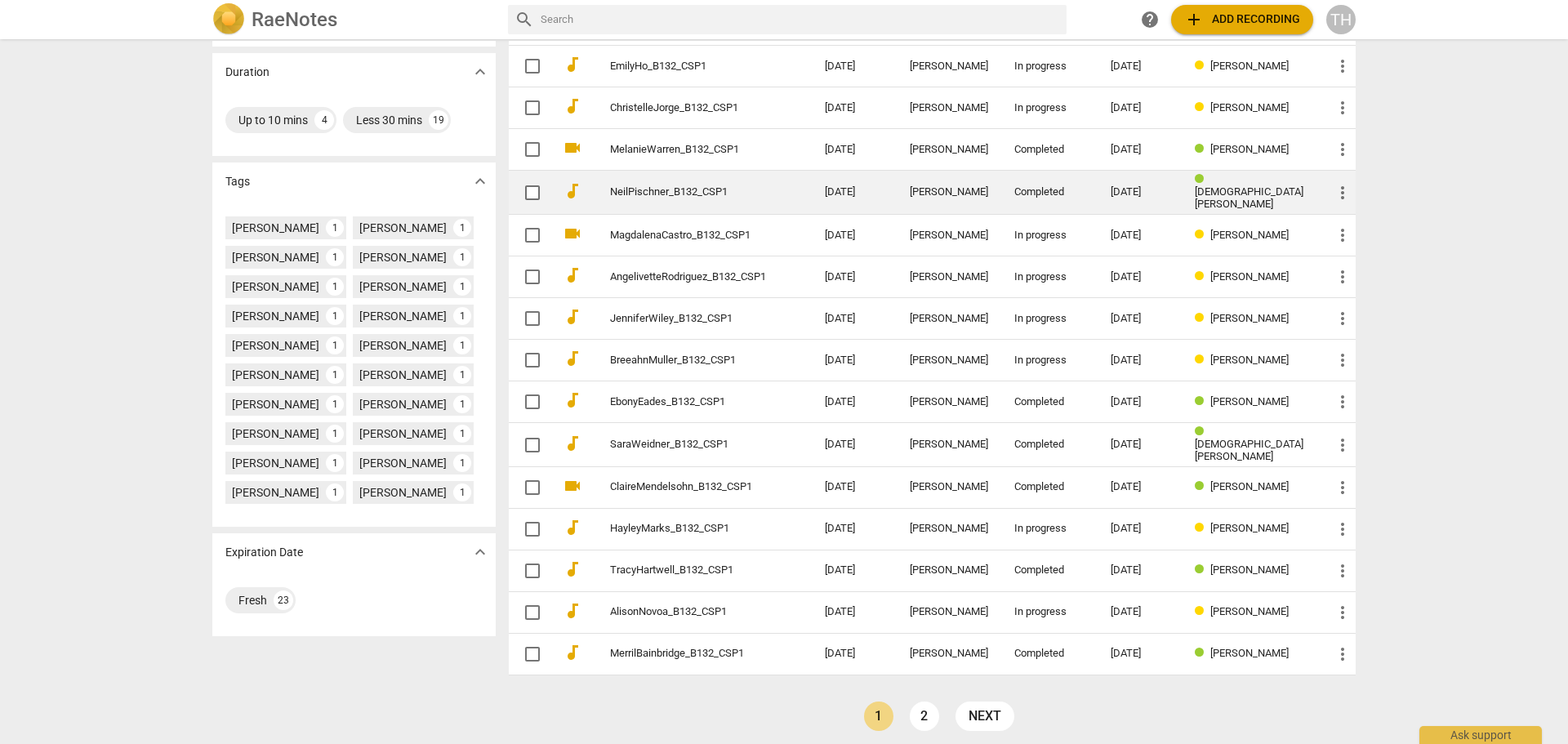
scroll to position [329, 0]
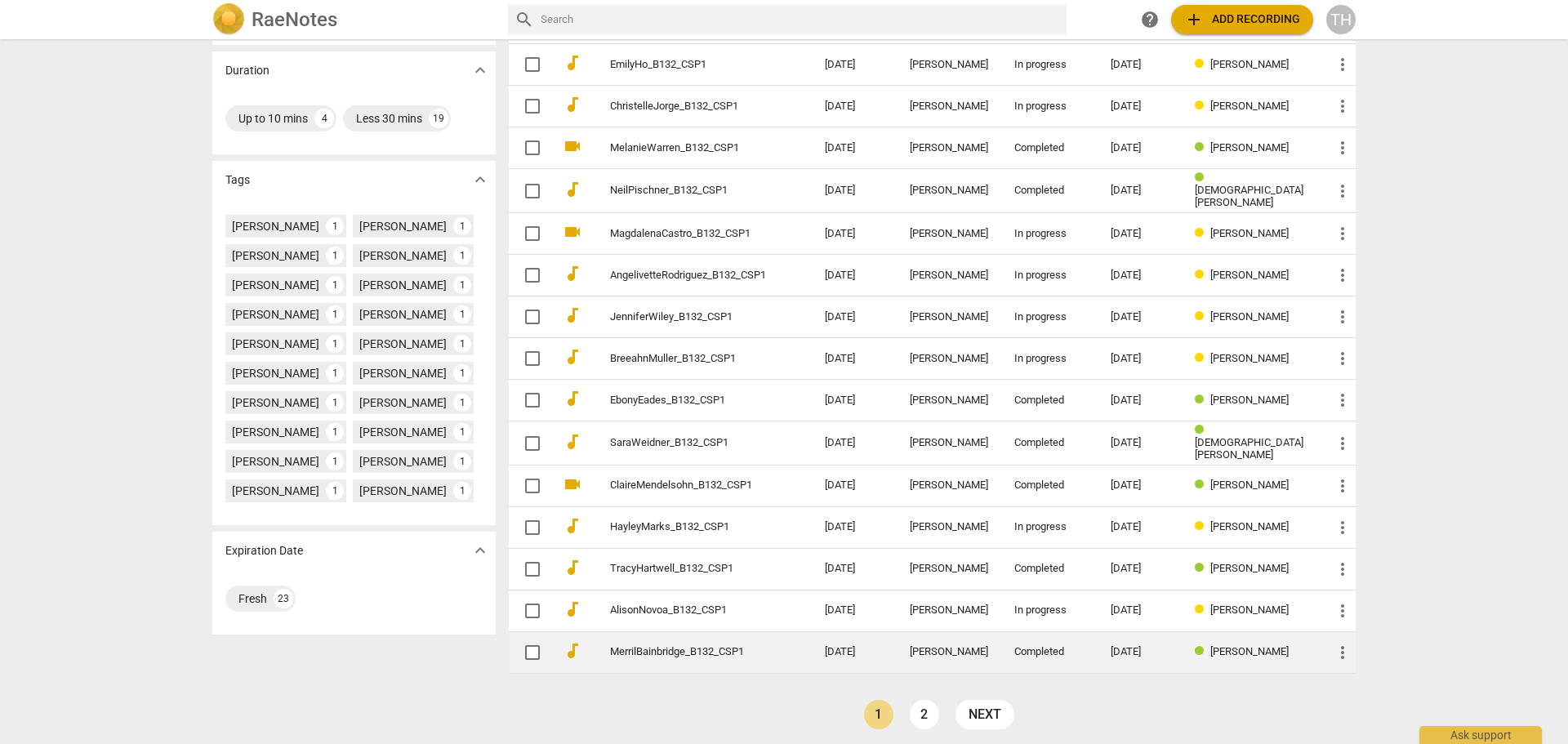
click at [635, 646] on link "MerrilBainbridge_B132_CSP1" at bounding box center [687, 651] width 156 height 12
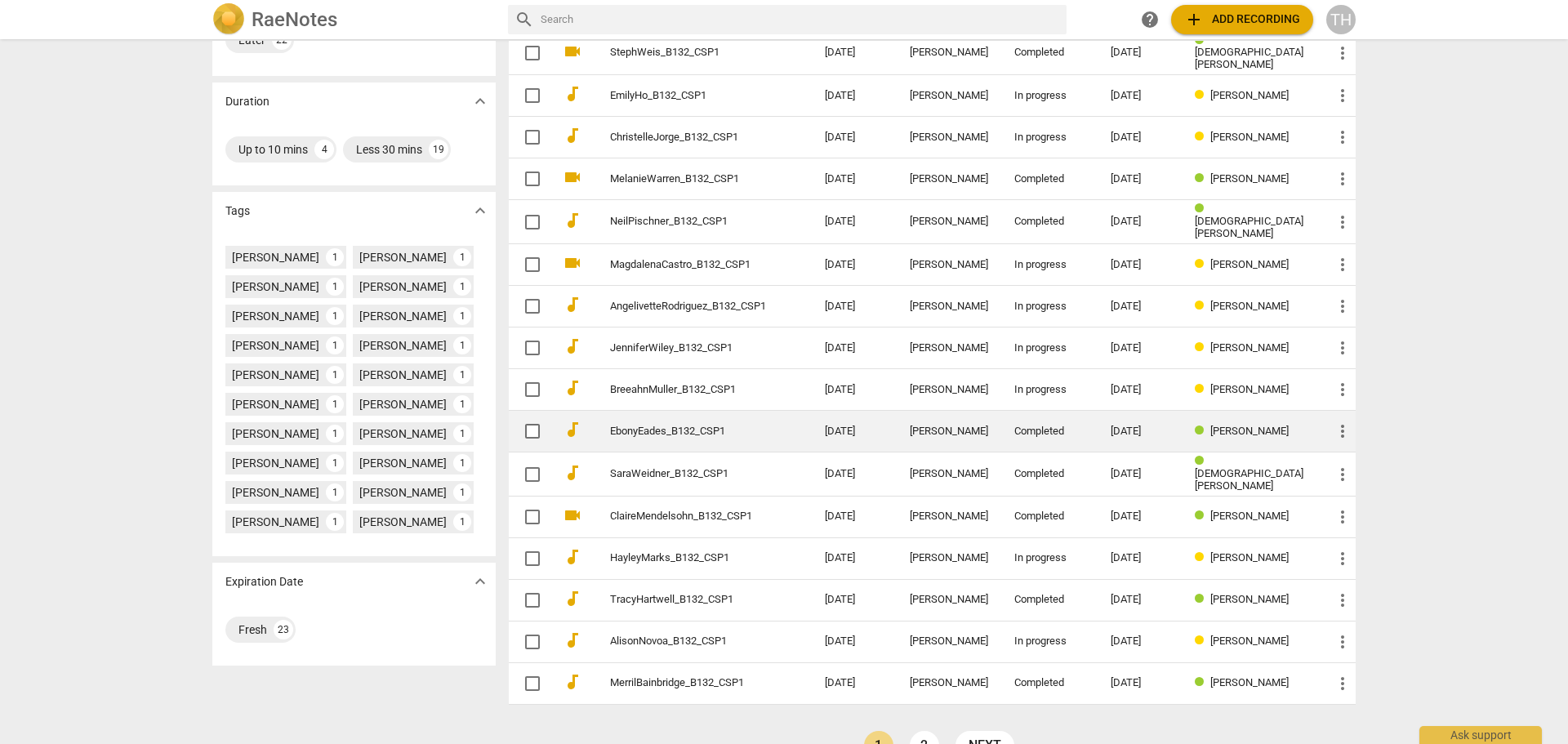
scroll to position [329, 0]
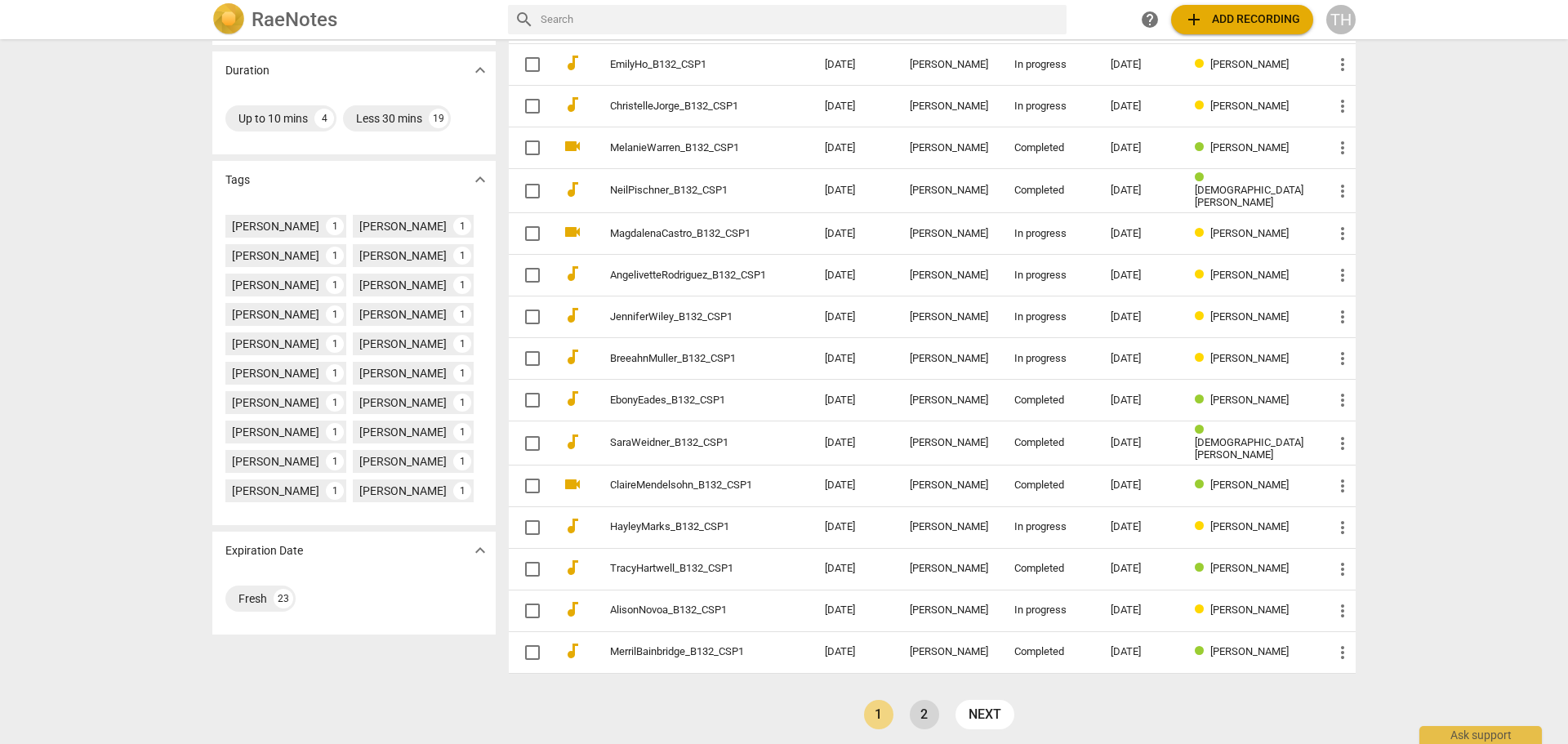
click at [918, 714] on link "2" at bounding box center [924, 715] width 29 height 29
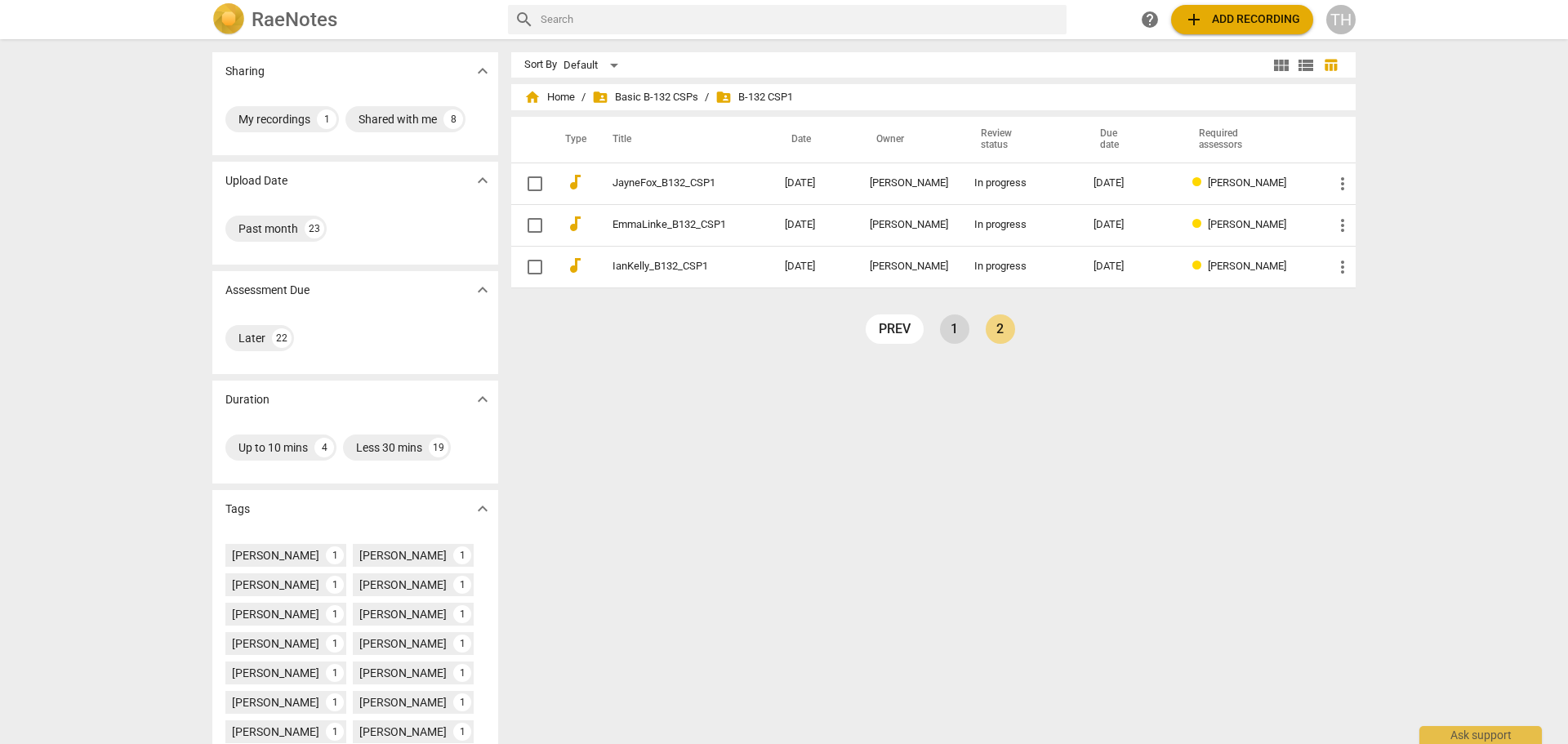
click at [953, 330] on link "1" at bounding box center [954, 329] width 29 height 29
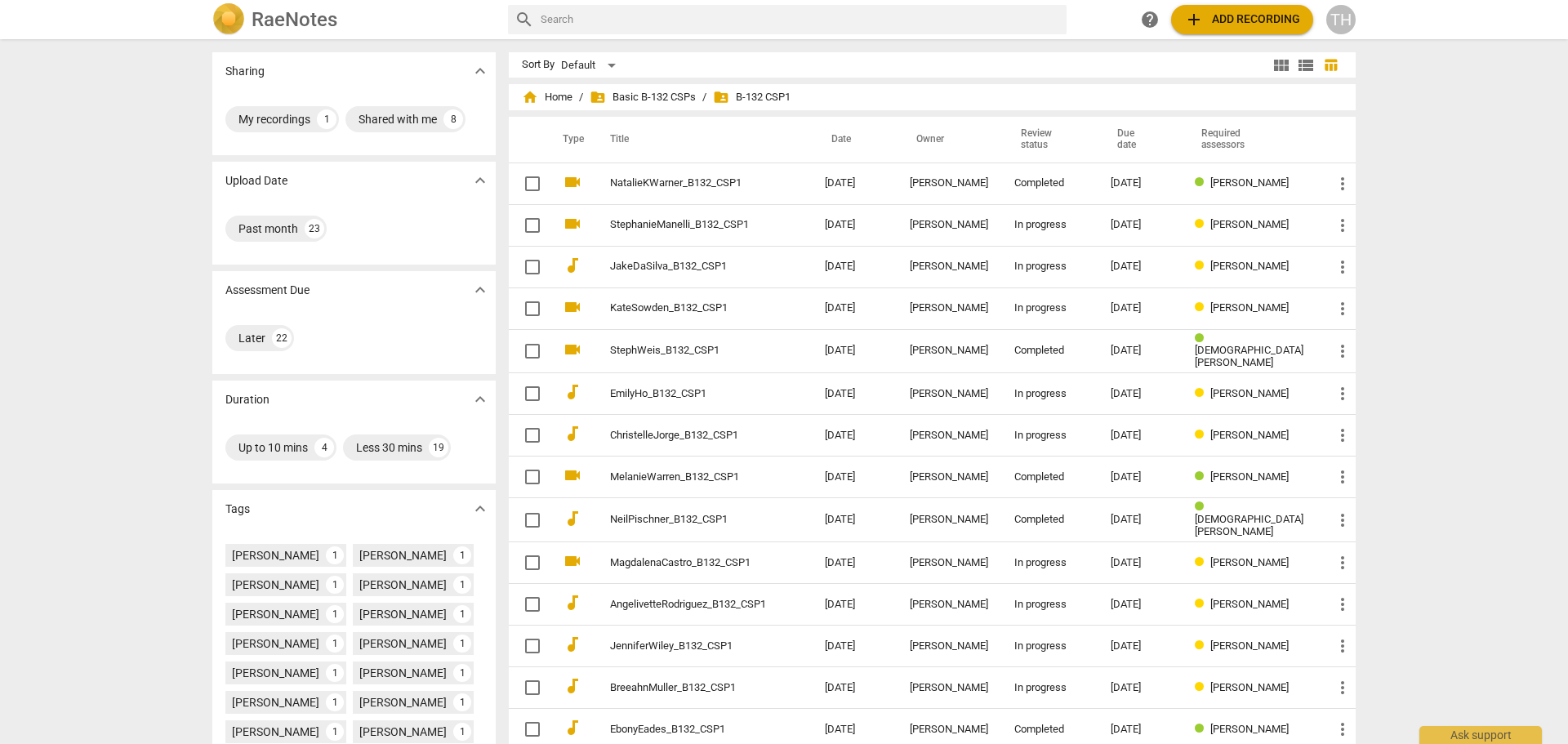
click at [1347, 25] on div "TH" at bounding box center [1340, 19] width 29 height 29
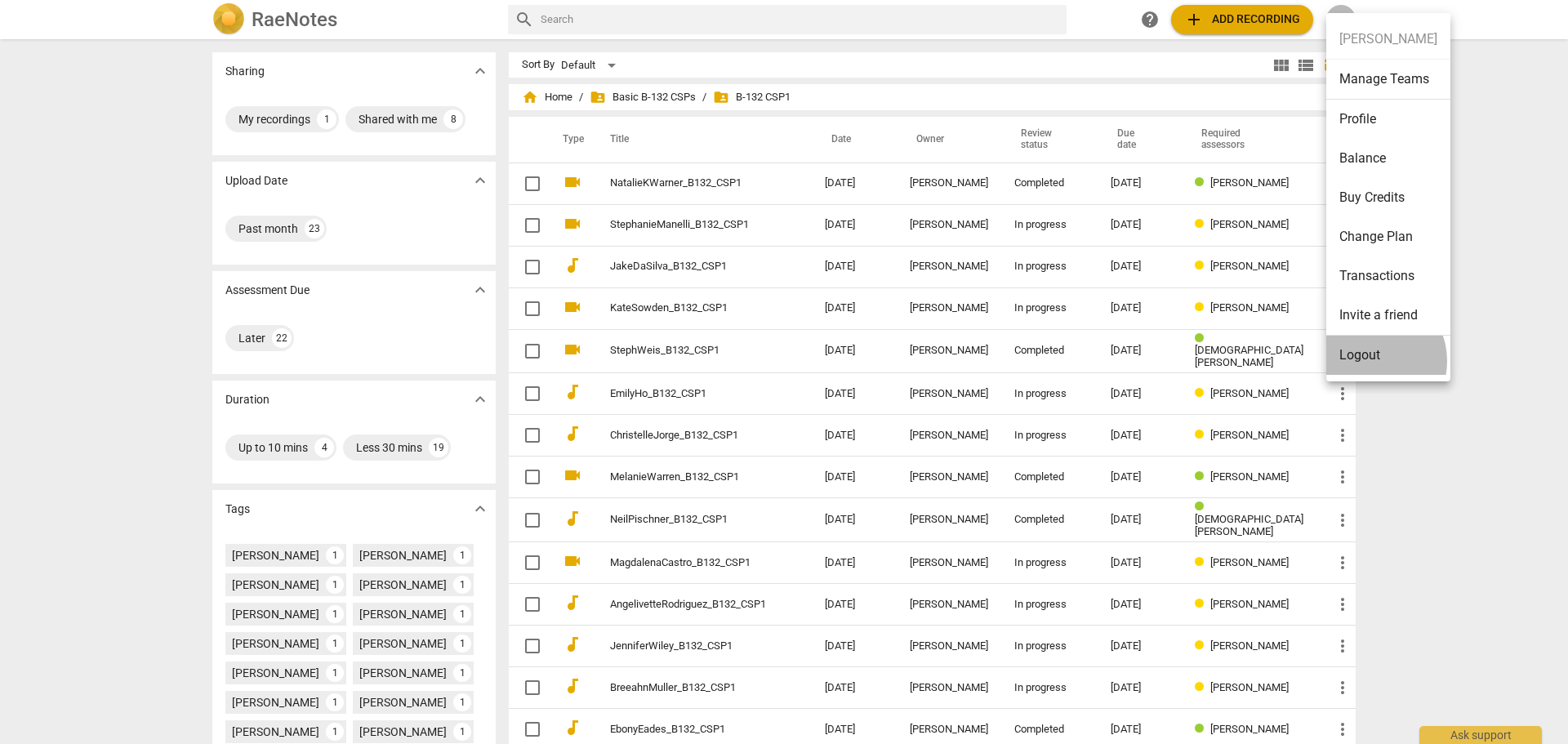
click at [1368, 361] on li "Logout" at bounding box center [1388, 355] width 124 height 39
